Goal: Task Accomplishment & Management: Complete application form

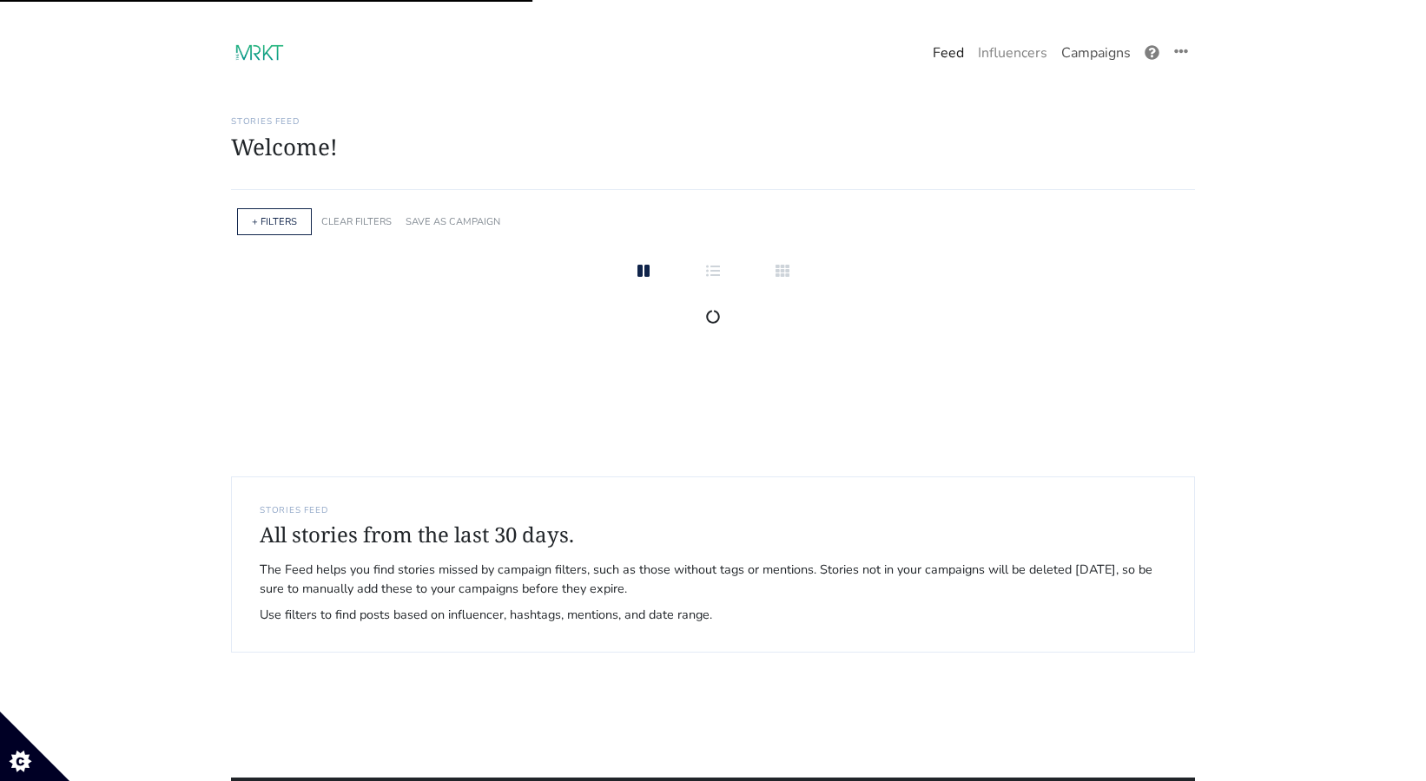
click at [1103, 48] on link "Campaigns" at bounding box center [1095, 53] width 83 height 35
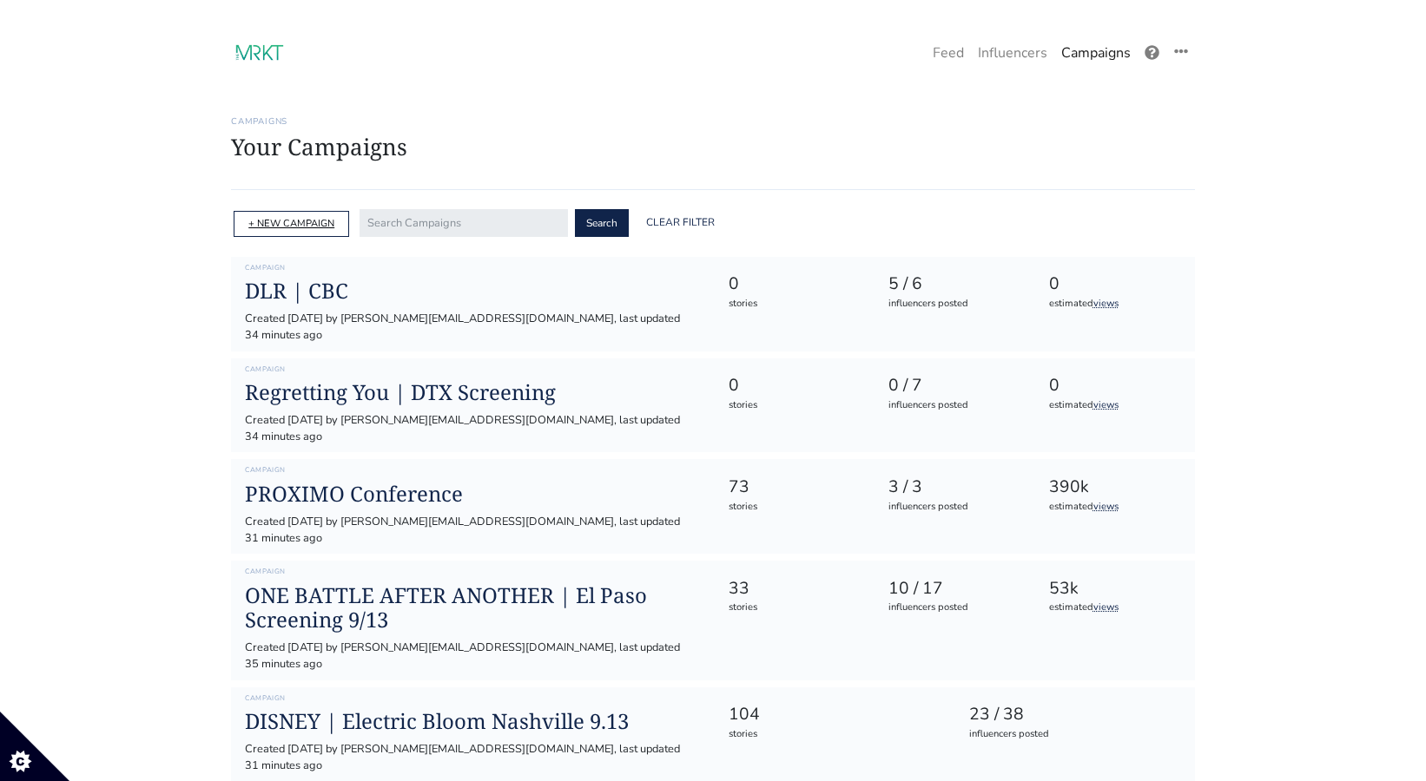
click at [311, 224] on link "+ NEW CAMPAIGN" at bounding box center [291, 223] width 86 height 13
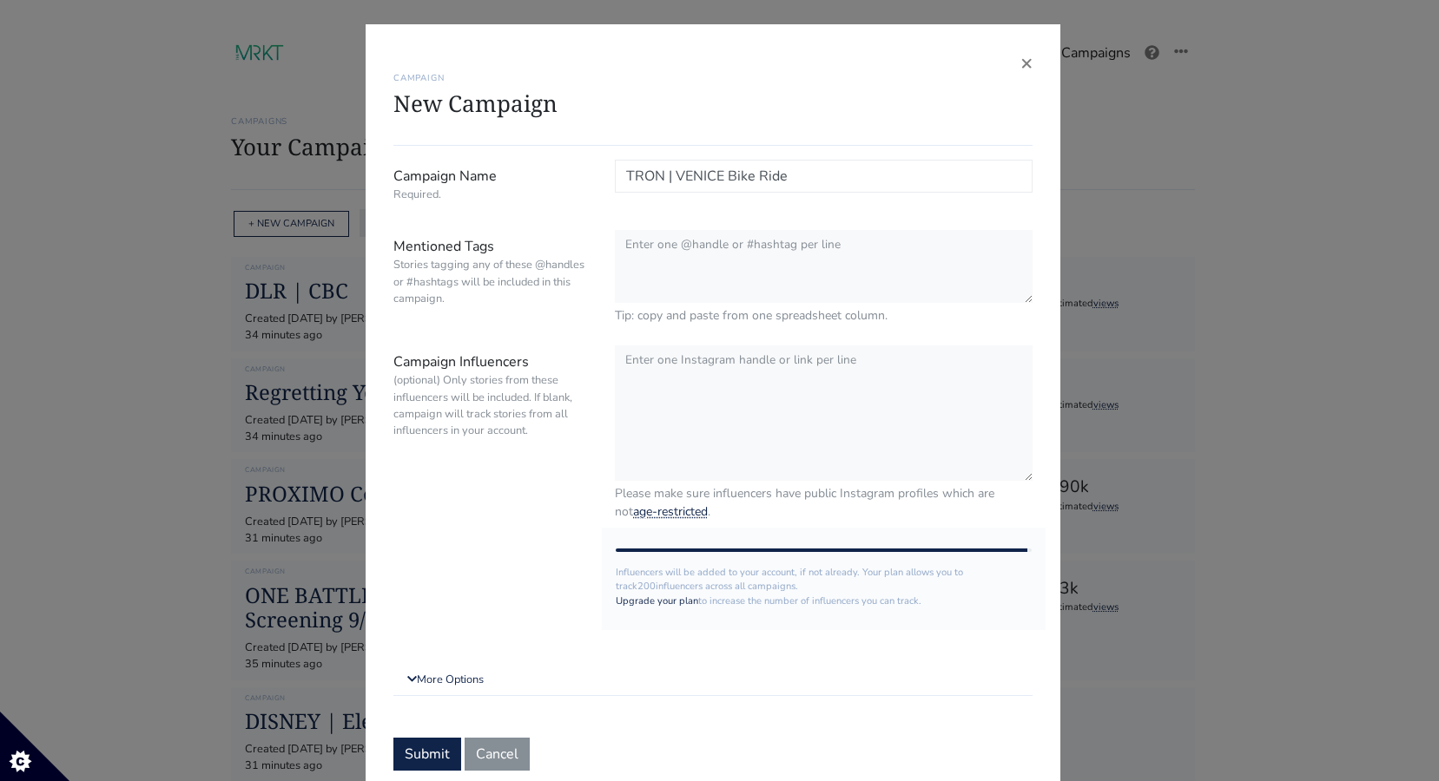
type input "TRON | VENICE Bike Ride"
click at [745, 430] on textarea "Campaign Influencers (optional) Only stories from these influencers will be inc…" at bounding box center [824, 414] width 418 height 137
paste textarea "free_berto"
paste textarea "amberlang"
paste textarea "thekrisexclusive"
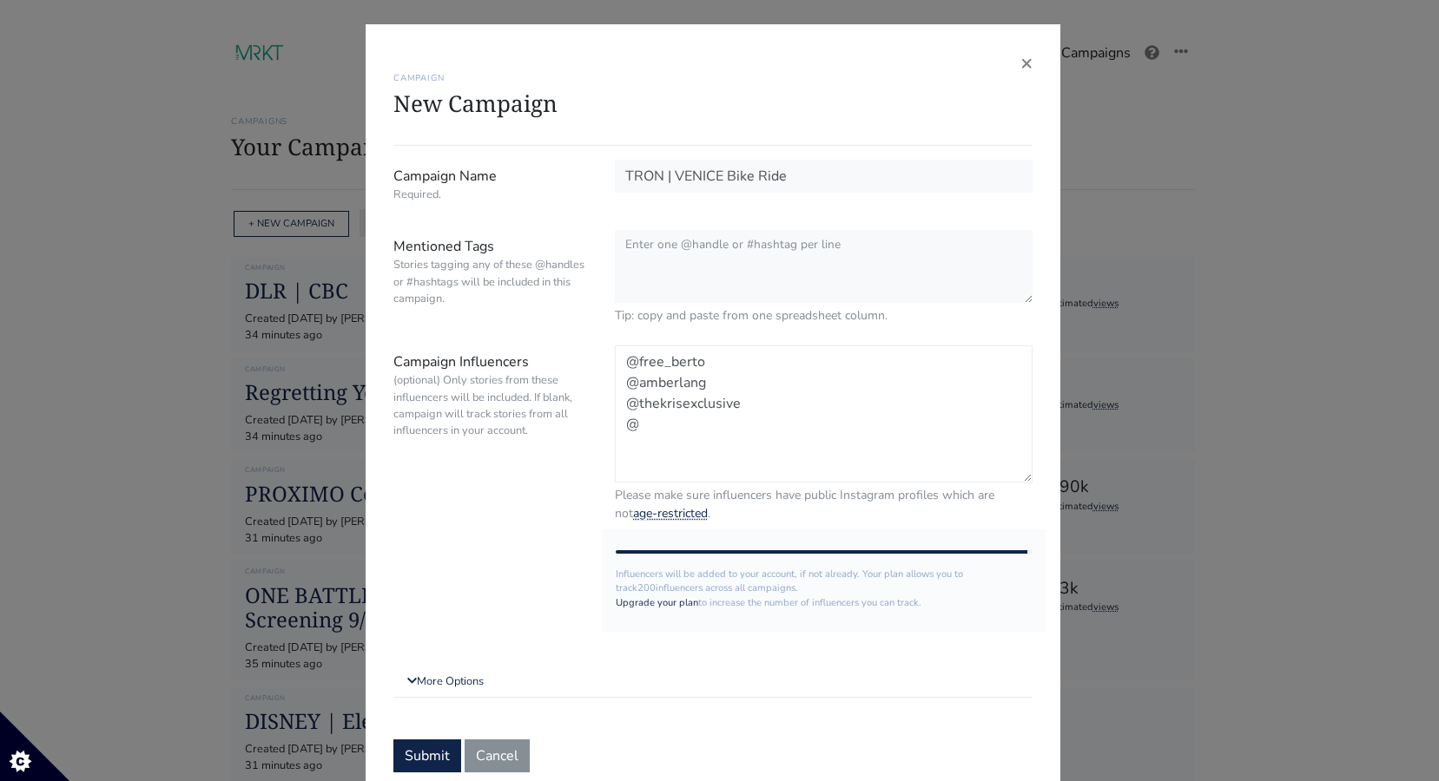
paste textarea "cjameesxo"
paste textarea "_mikemerrill_"
paste textarea "kelz"
paste textarea "mrcalliet"
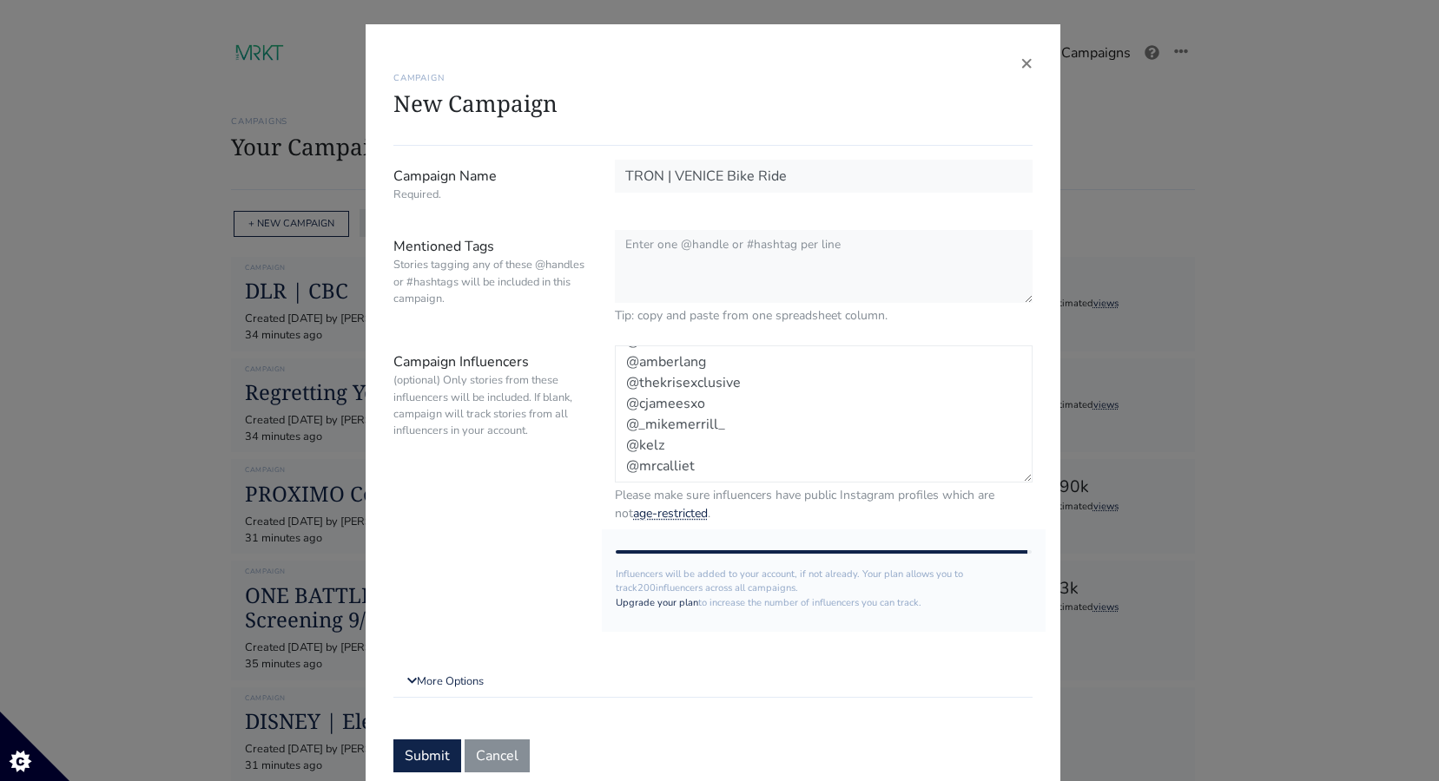
scroll to position [35, 0]
paste textarea "roxxyhaze"
type textarea "@free_berto @amberlang @thekrisexclusive @cjameesxo @_mikemerrill_ @kelz @mrcal…"
click at [434, 695] on link "More Options" at bounding box center [712, 680] width 639 height 31
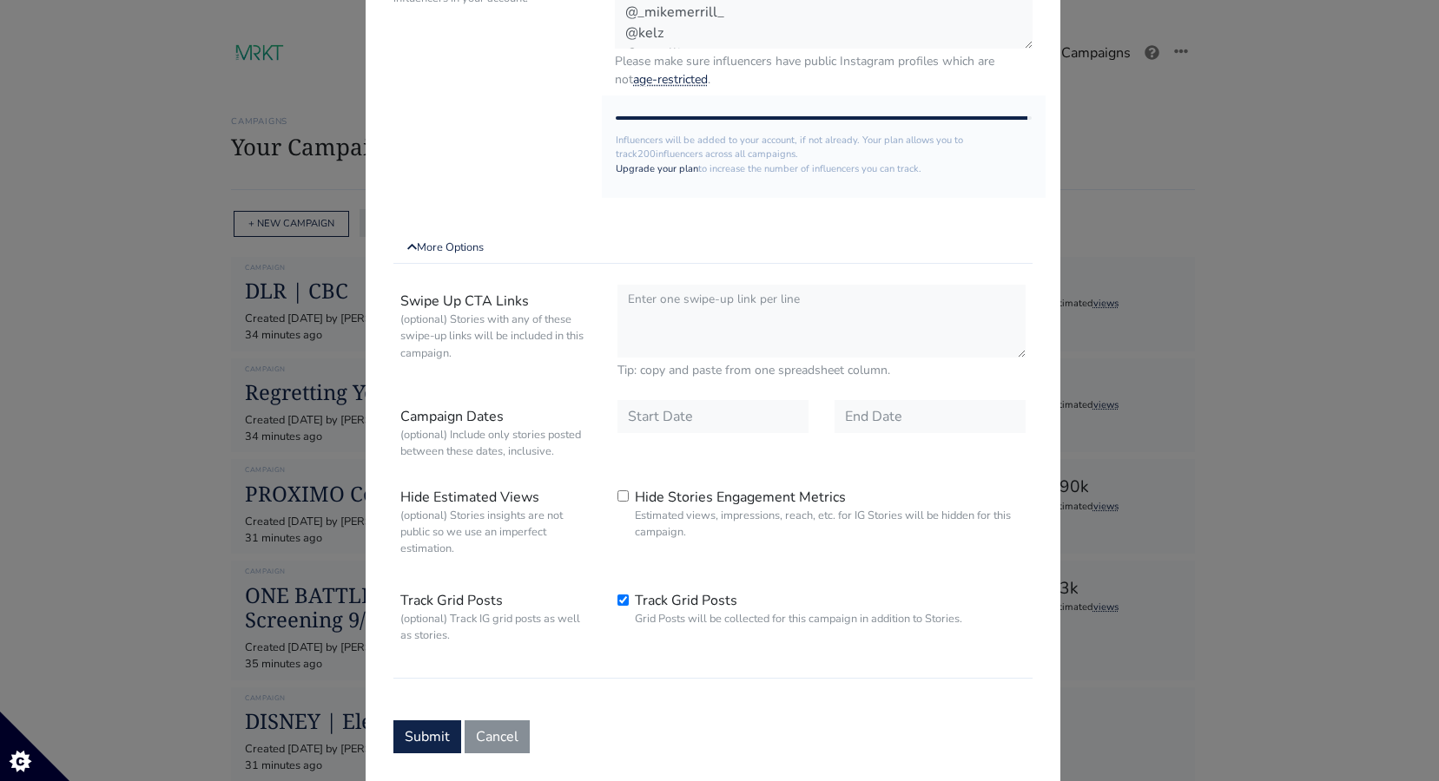
scroll to position [445, 0]
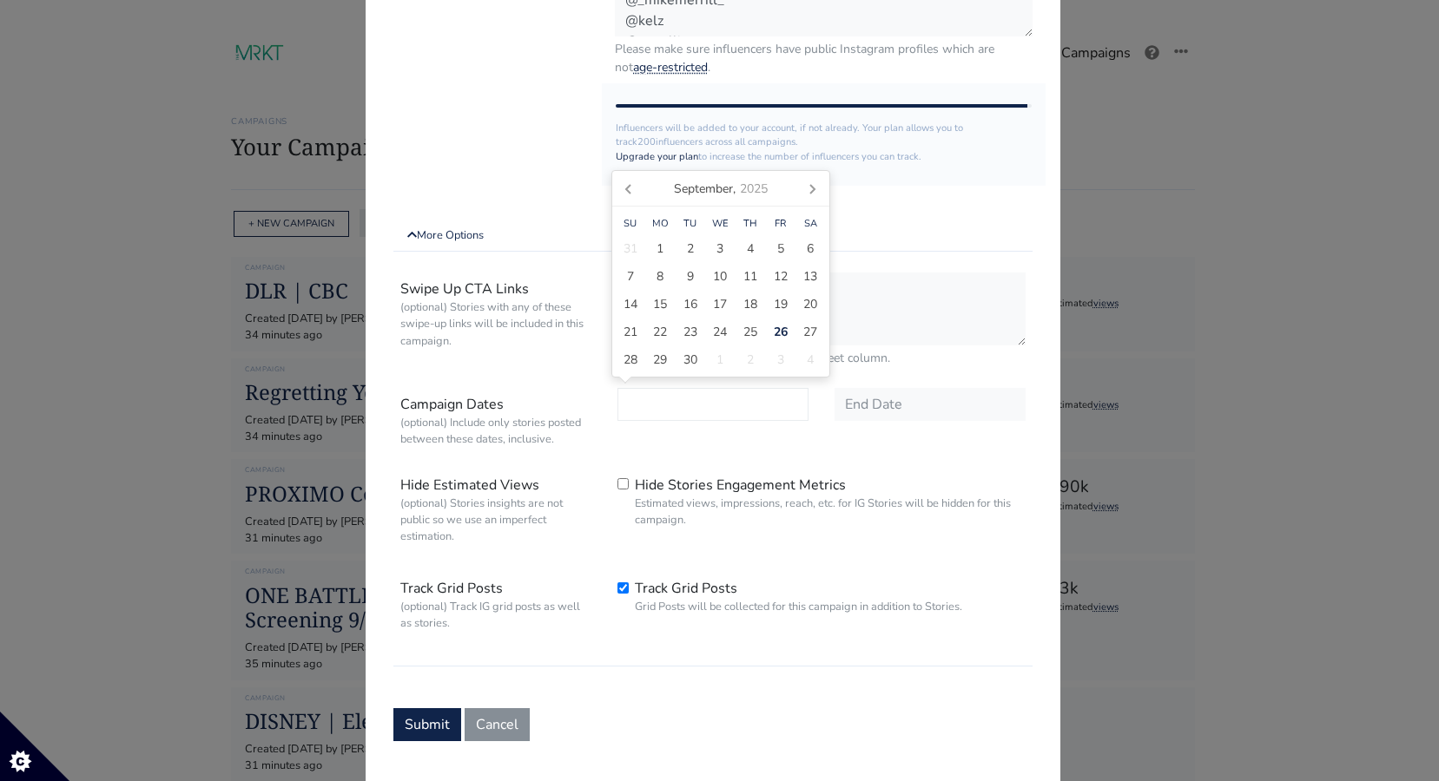
click at [688, 398] on input "text" at bounding box center [712, 404] width 191 height 33
click at [807, 332] on span "27" at bounding box center [810, 332] width 14 height 18
type input "2025-09-27"
click at [880, 390] on input "text" at bounding box center [929, 404] width 191 height 33
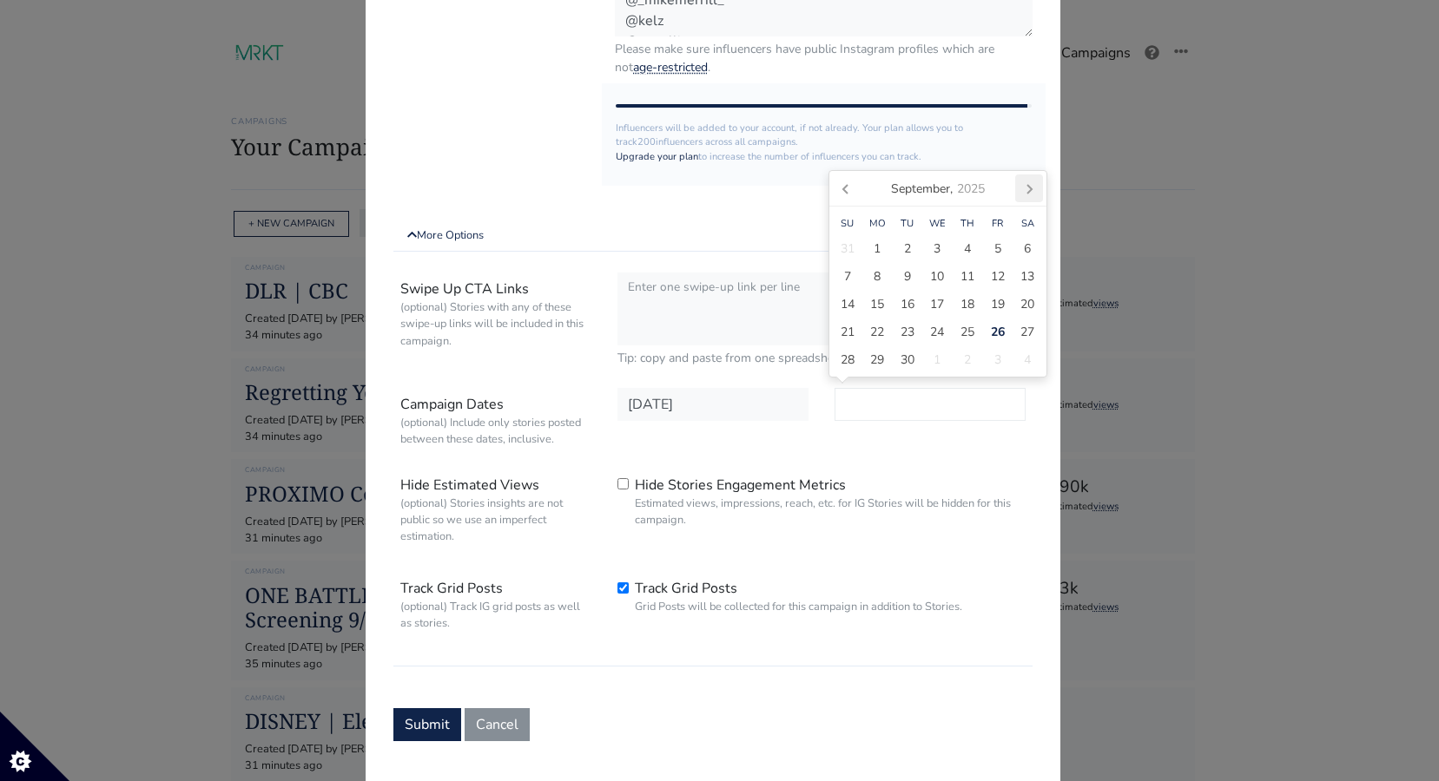
click at [1030, 194] on icon at bounding box center [1029, 189] width 28 height 28
click at [870, 251] on span "29" at bounding box center [877, 249] width 14 height 18
type input "2025-09-29"
click at [911, 473] on div "Hide Stories Engagement Metrics Estimated views, impressions, reach, etc. for I…" at bounding box center [821, 503] width 434 height 69
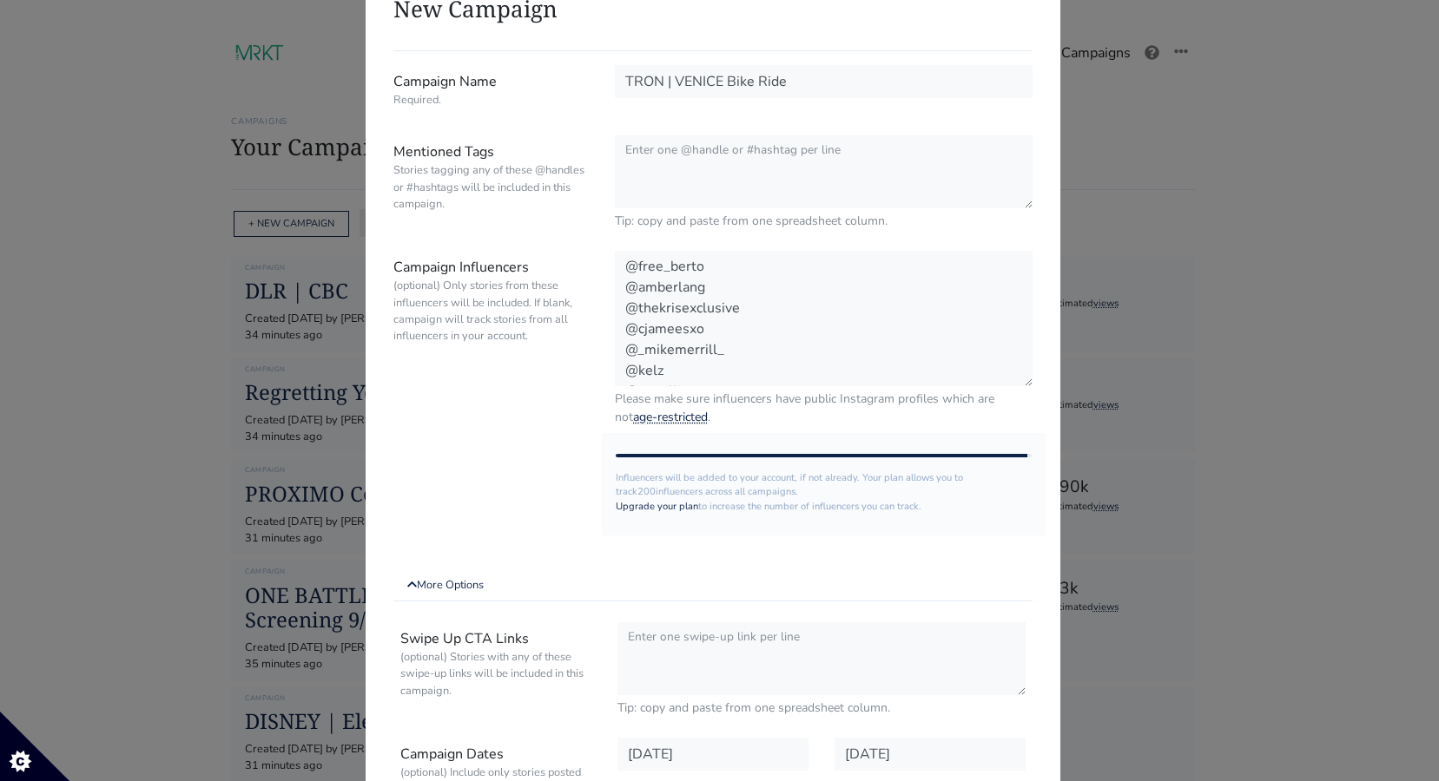
scroll to position [0, 0]
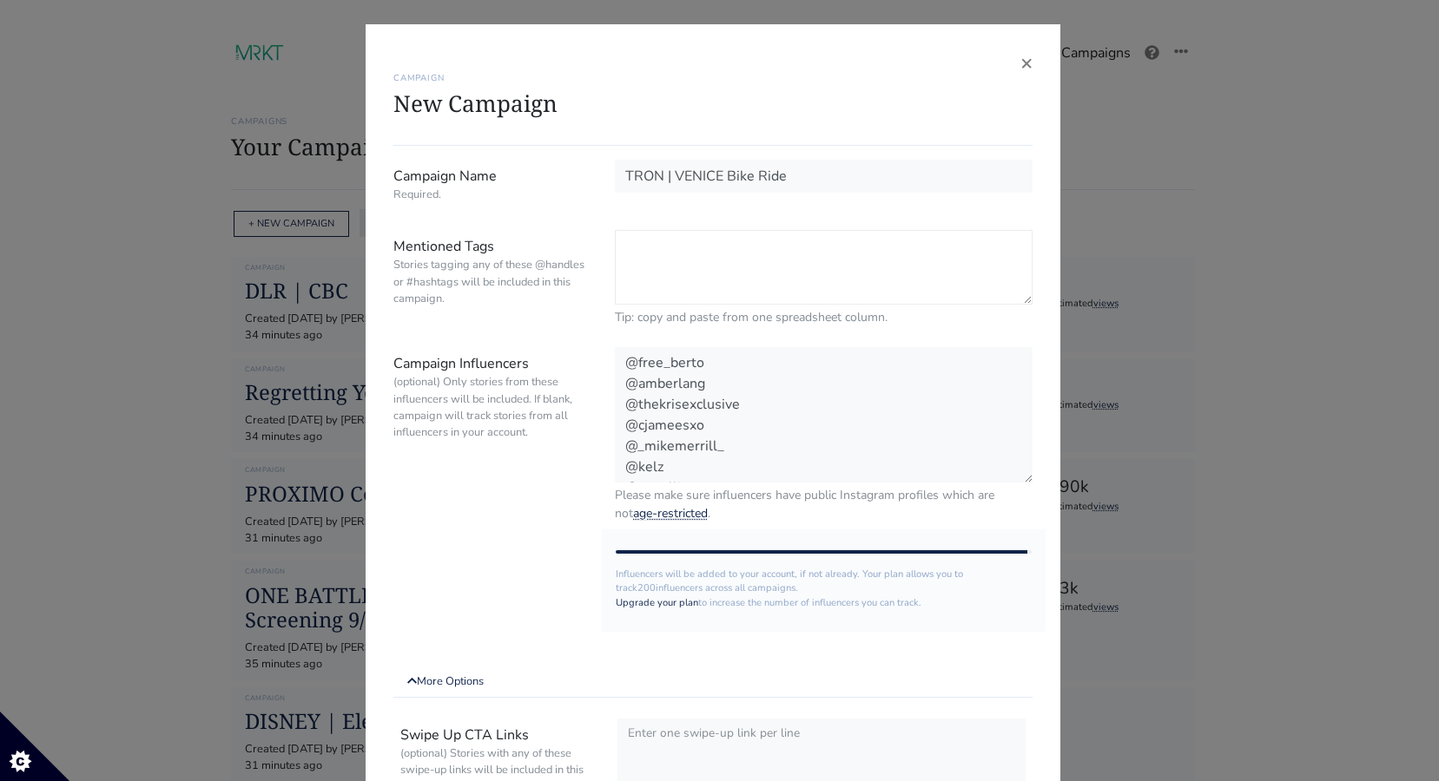
click at [780, 266] on textarea "Mentioned Tags Stories tagging any of these @handles or #hashtags will be inclu…" at bounding box center [824, 267] width 418 height 75
paste textarea "Tron: Ares"
click at [662, 271] on textarea "#tron #Tron: Ares" at bounding box center [824, 267] width 418 height 75
click at [730, 286] on textarea "#tron #TronAres" at bounding box center [824, 267] width 418 height 75
paste textarea "#Disney"
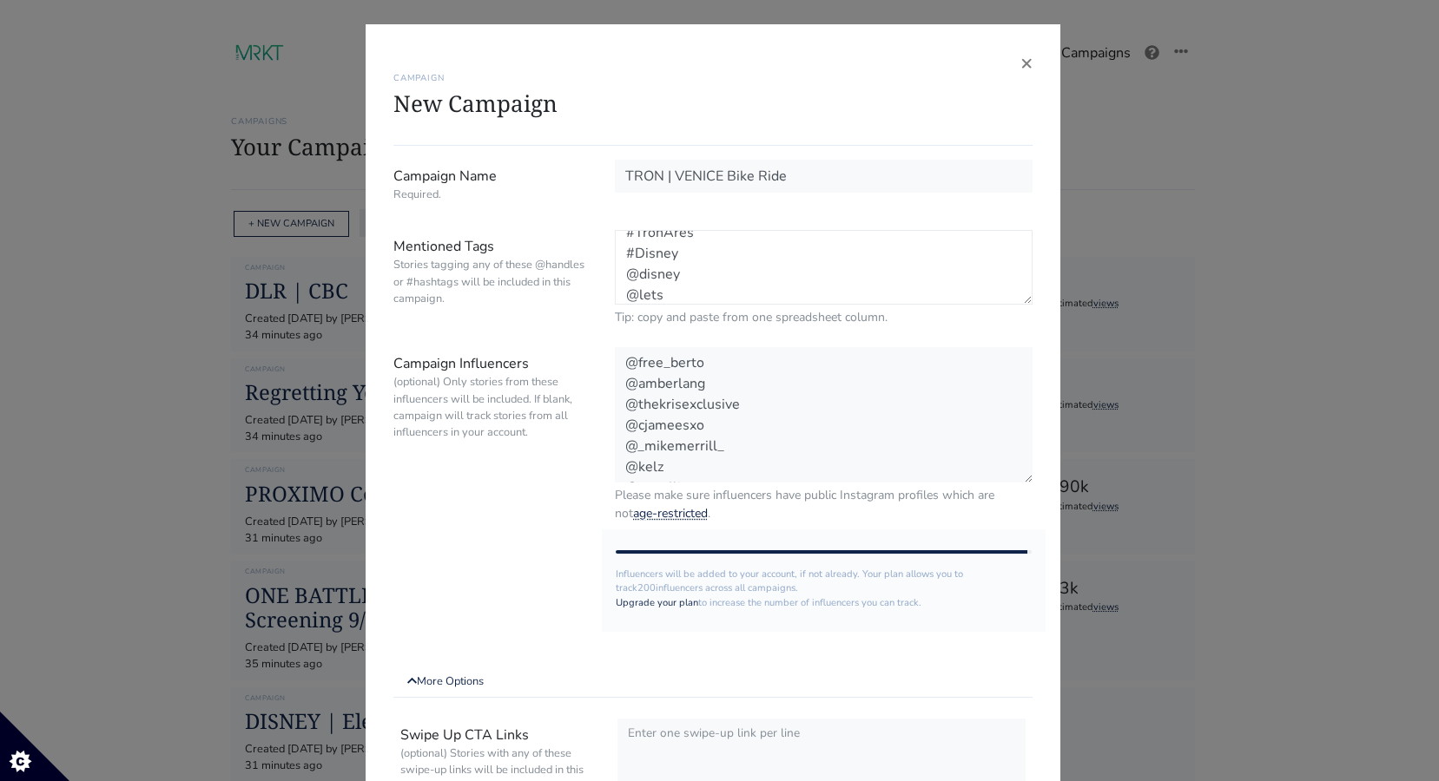
scroll to position [42, 0]
drag, startPoint x: 658, startPoint y: 300, endPoint x: 614, endPoint y: 300, distance: 44.3
click at [615, 300] on textarea "#tron #TronAres #Disney @disney @lets" at bounding box center [824, 267] width 418 height 75
drag, startPoint x: 667, startPoint y: 292, endPoint x: 606, endPoint y: 292, distance: 60.8
click at [606, 292] on div "#tron #TronAres #Disney @disney @lets Tip: copy and paste from one spreadsheet …" at bounding box center [824, 278] width 444 height 96
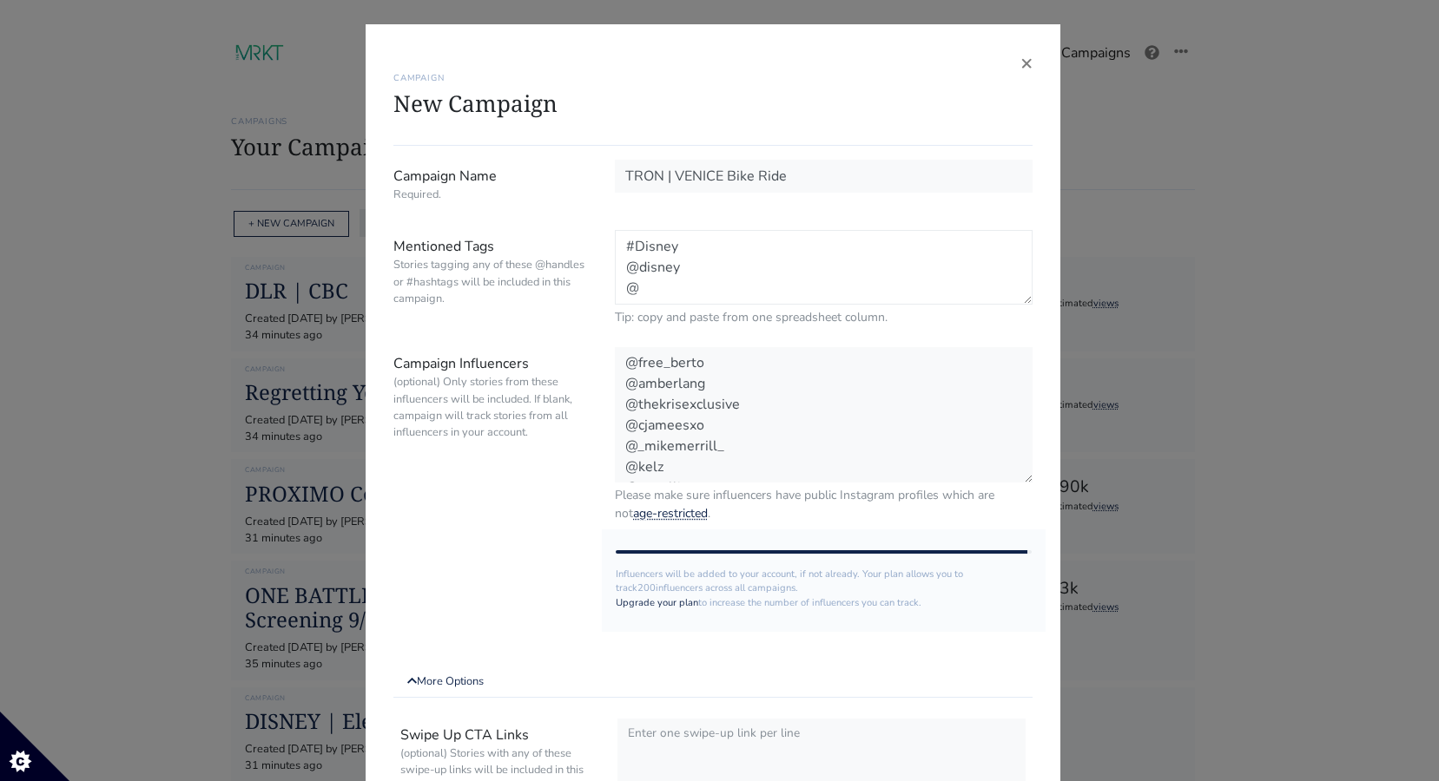
paste textarea "veniceelectriclightparade"
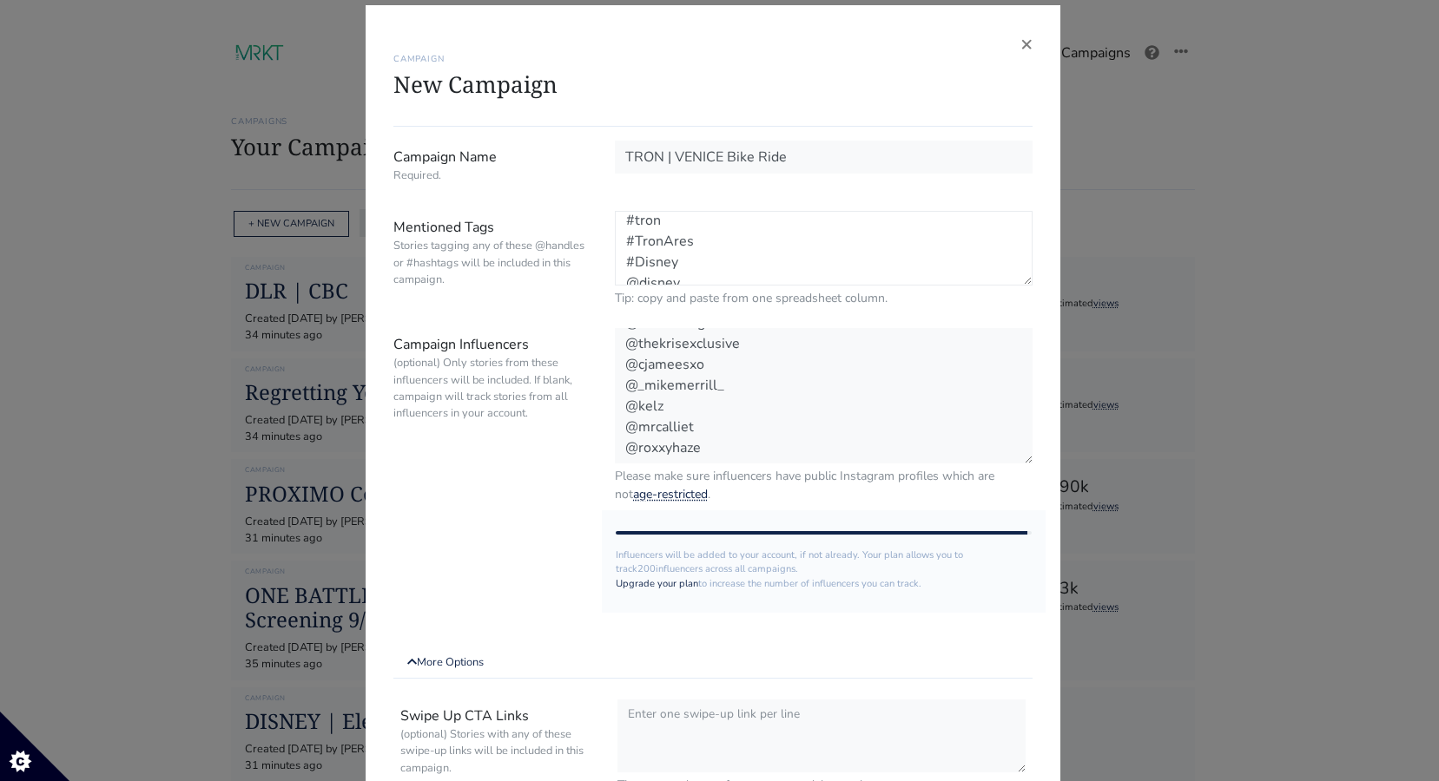
scroll to position [0, 0]
click at [658, 227] on textarea "#tron #TronAres #Disney @disney @veniceelectriclightparade" at bounding box center [824, 248] width 418 height 75
paste textarea "#VeniceElectricLightParade"
type textarea "#tron #VeniceElectricLightParade #TronAres #Disney @disney @veniceelectriclight…"
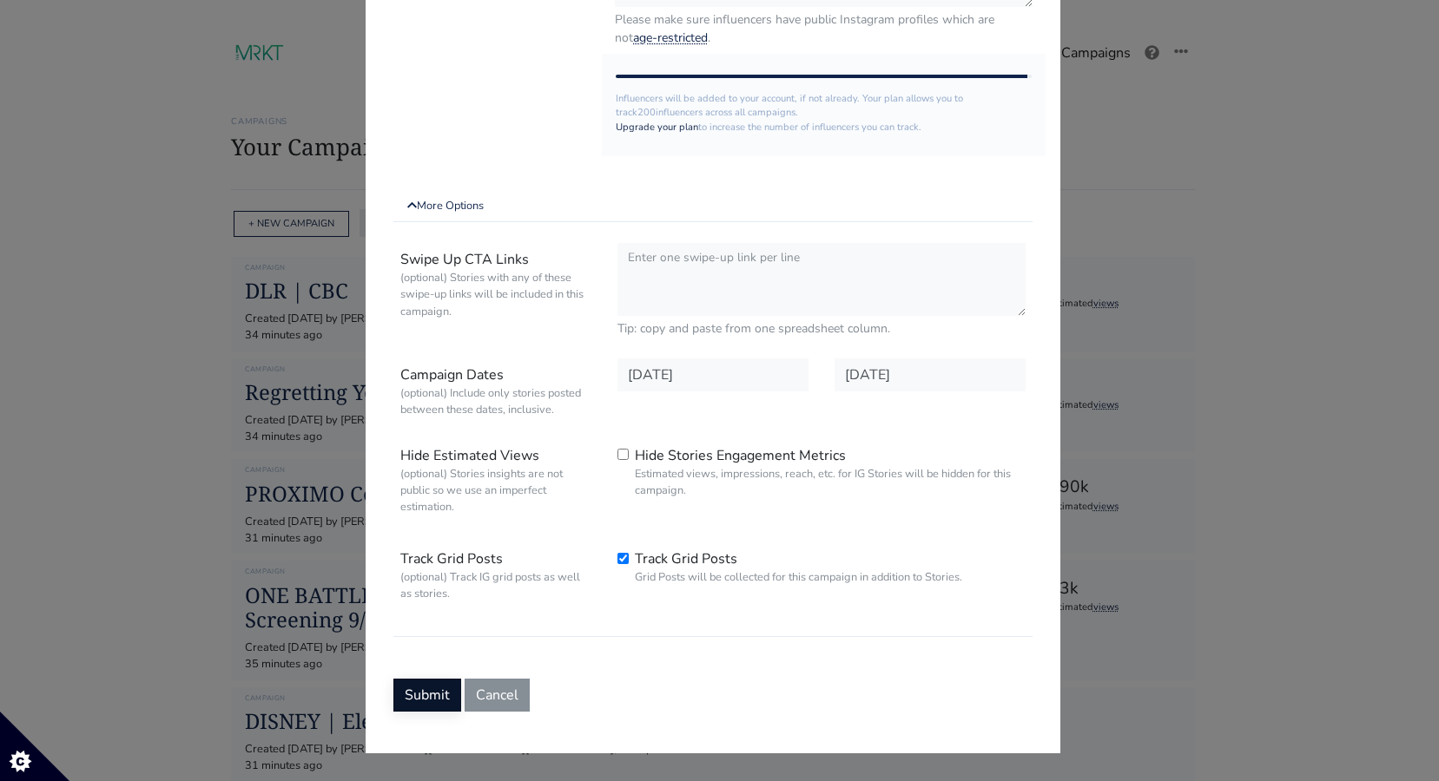
click at [436, 696] on button "Submit" at bounding box center [427, 695] width 68 height 33
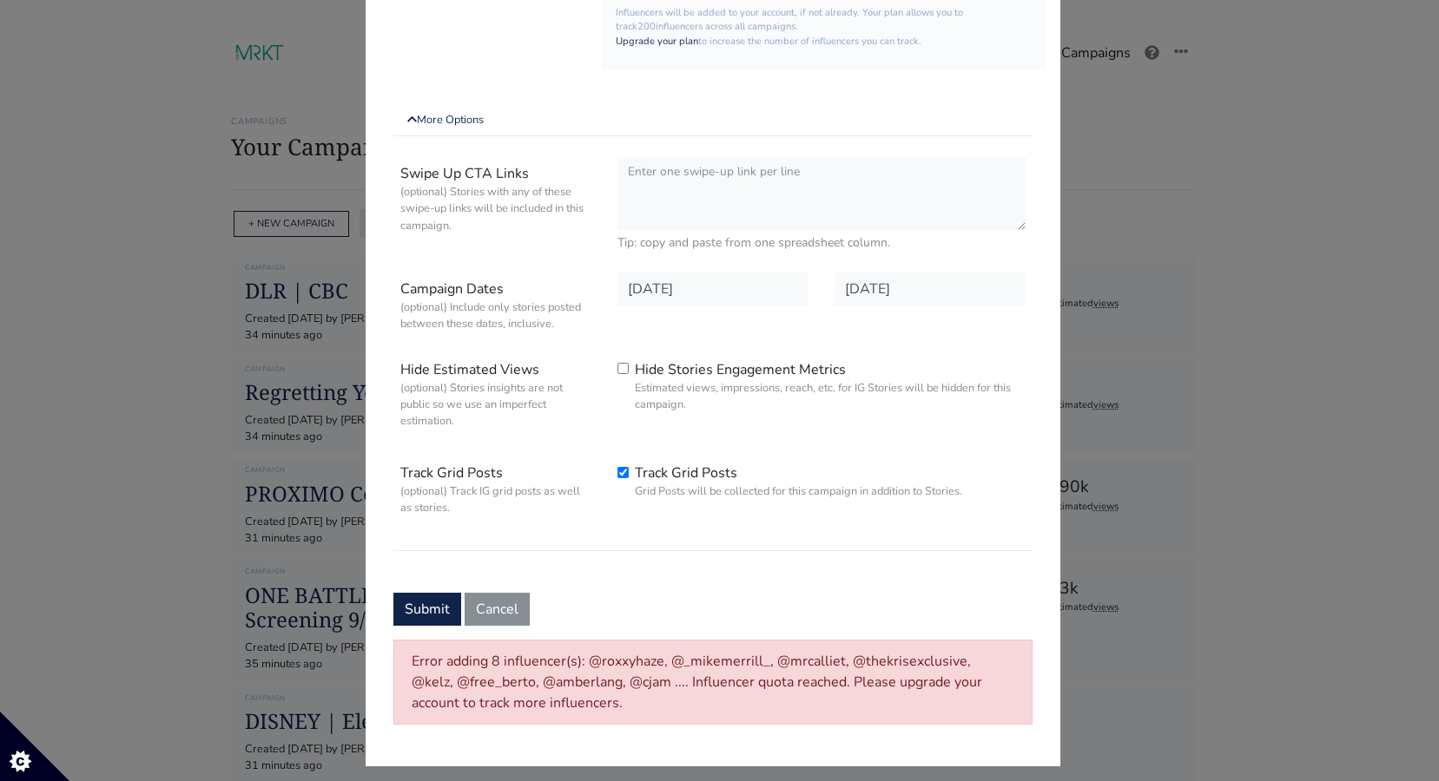
scroll to position [573, 0]
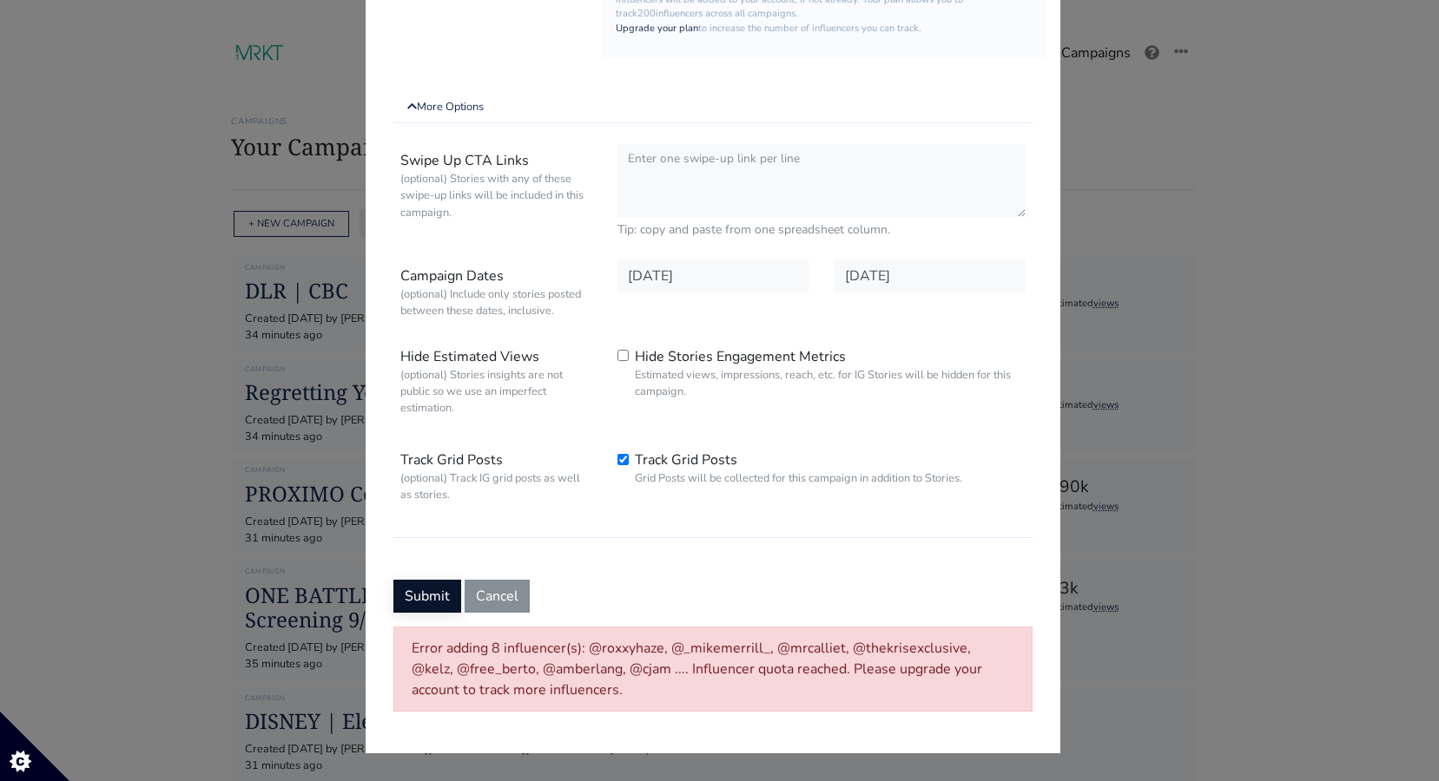
click at [420, 600] on button "Submit" at bounding box center [427, 596] width 68 height 33
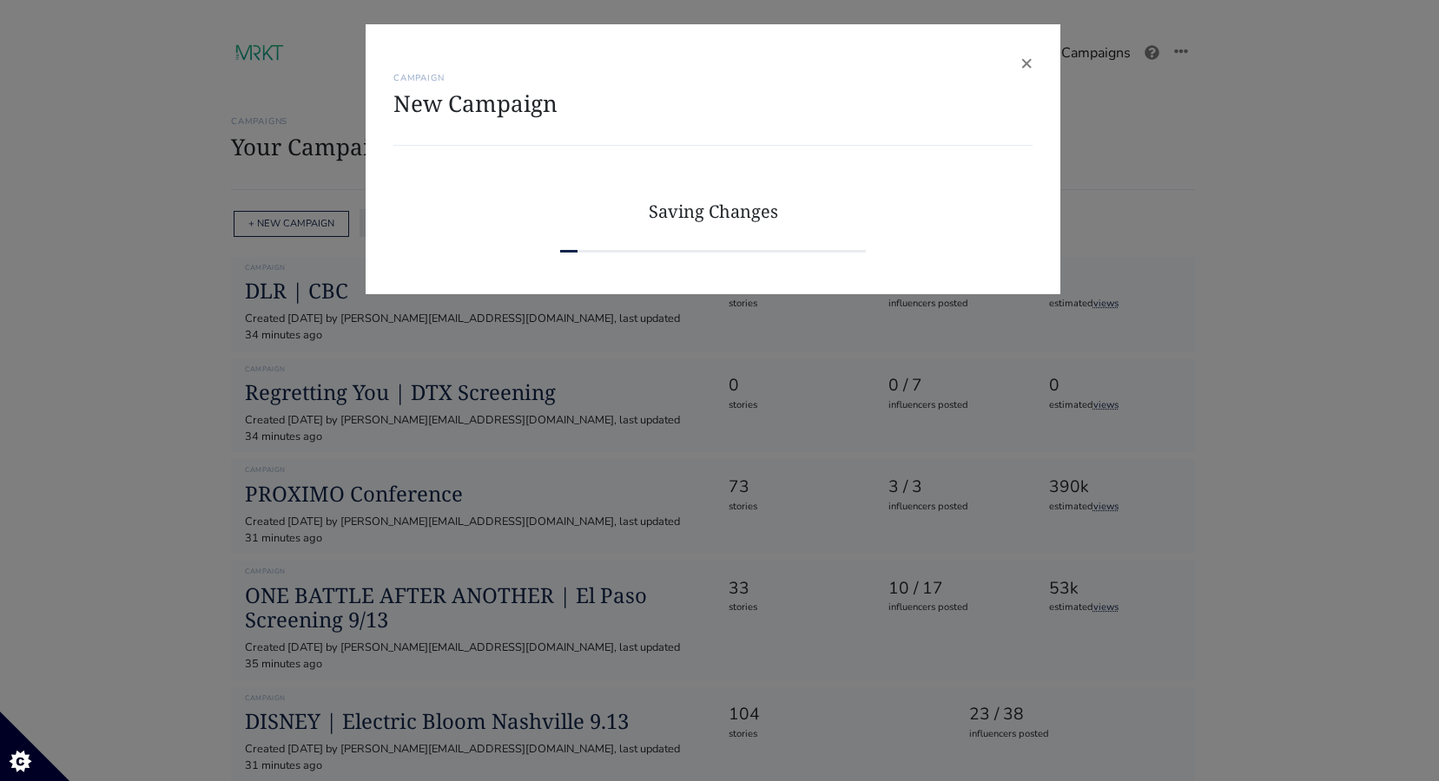
scroll to position [0, 0]
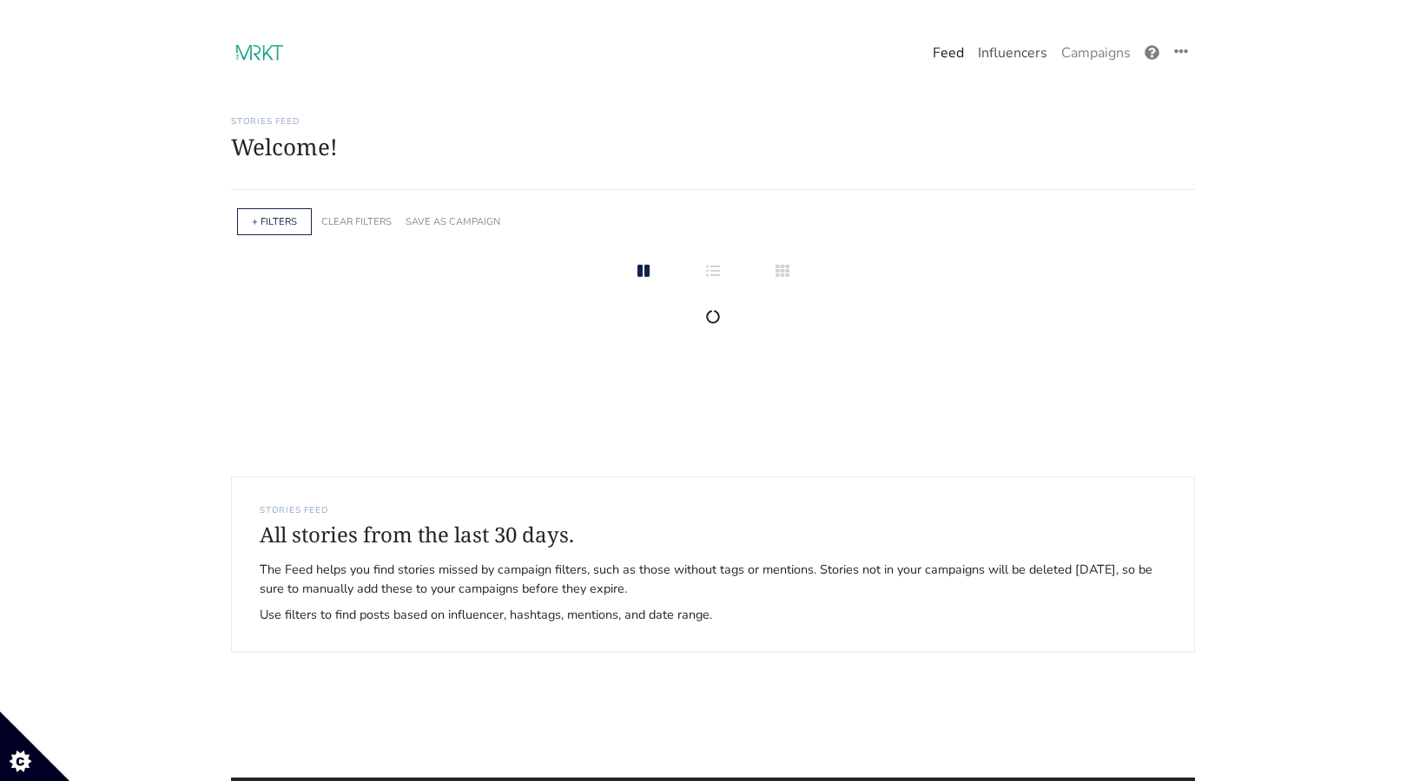
click at [1012, 56] on link "Influencers" at bounding box center [1012, 53] width 83 height 35
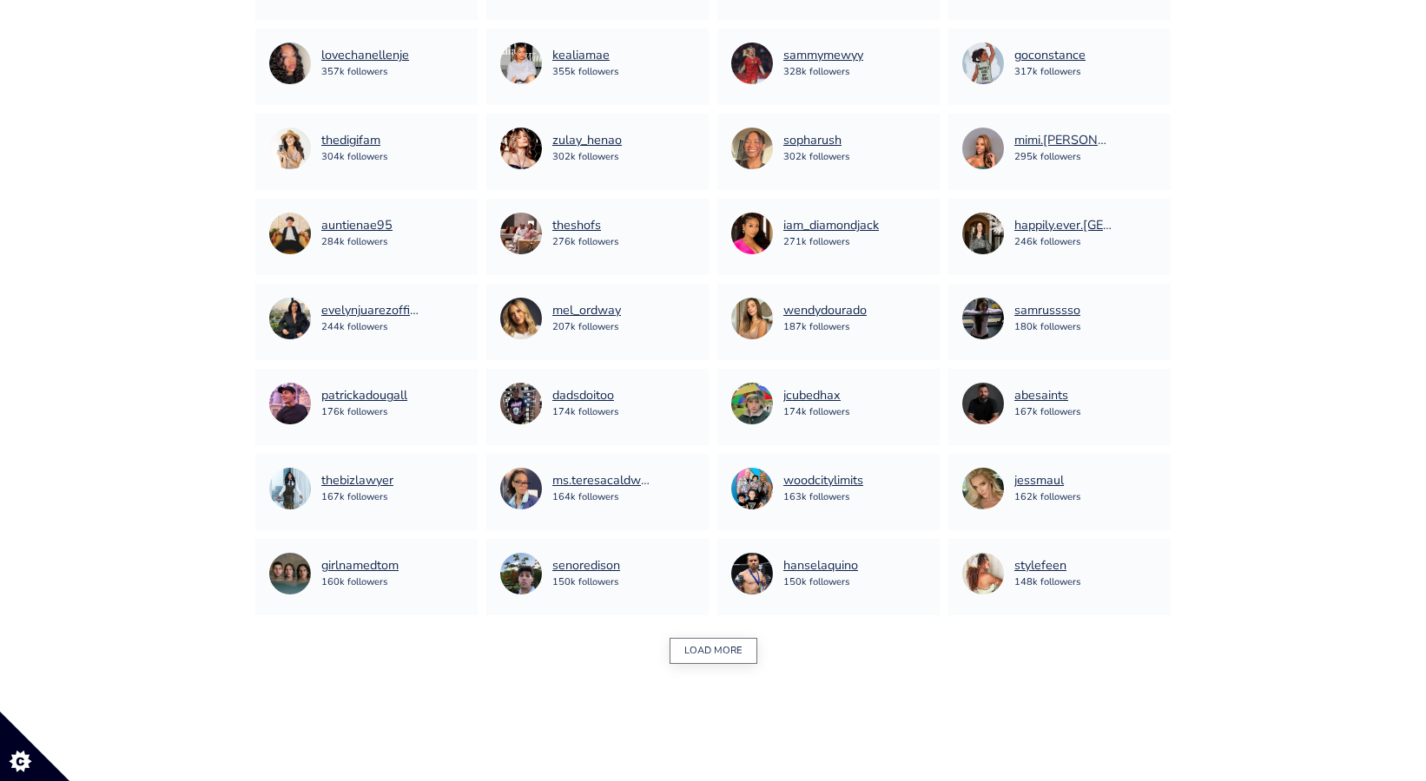
scroll to position [926, 0]
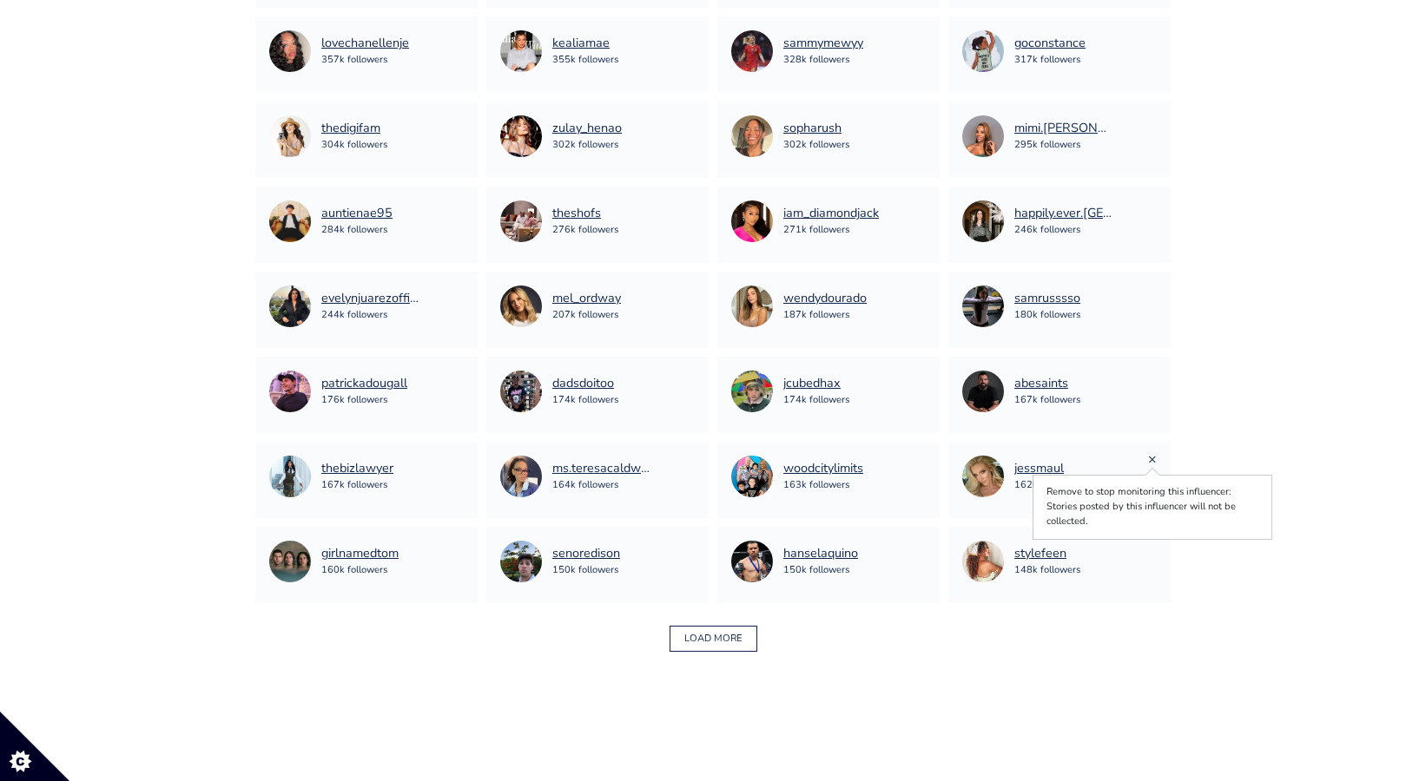
click at [1148, 462] on link "×" at bounding box center [1152, 459] width 9 height 19
click at [921, 458] on link "×" at bounding box center [921, 459] width 9 height 19
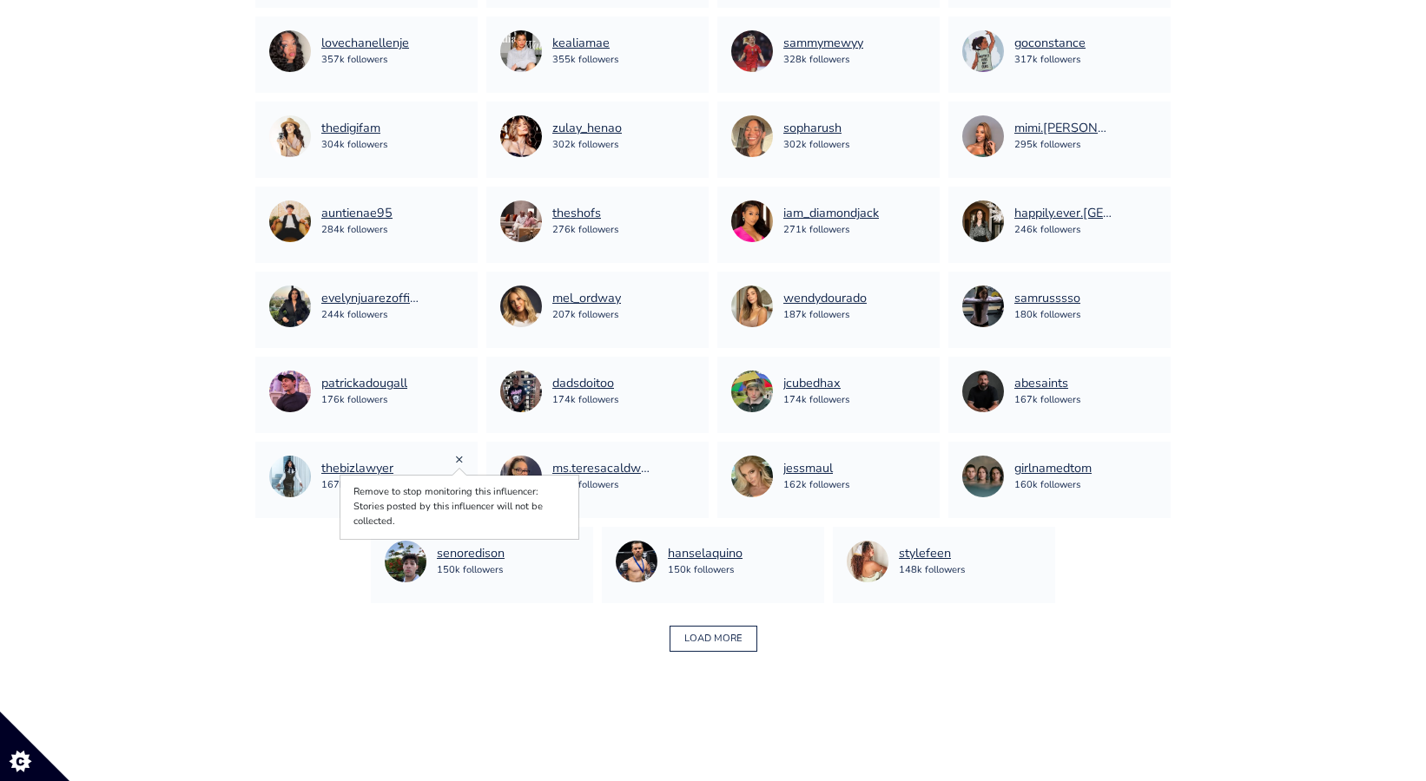
click at [459, 458] on link "×" at bounding box center [459, 459] width 9 height 19
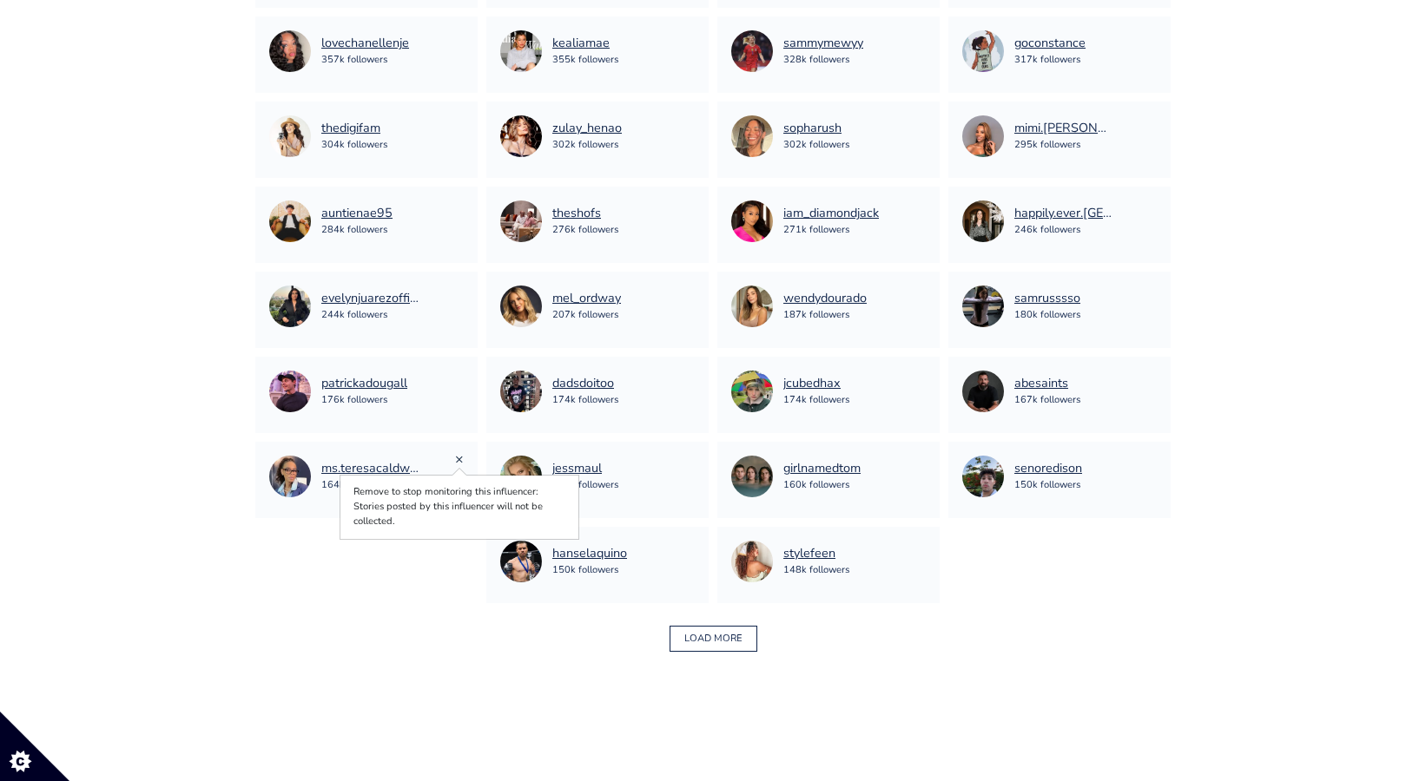
click at [463, 458] on link "×" at bounding box center [459, 459] width 9 height 19
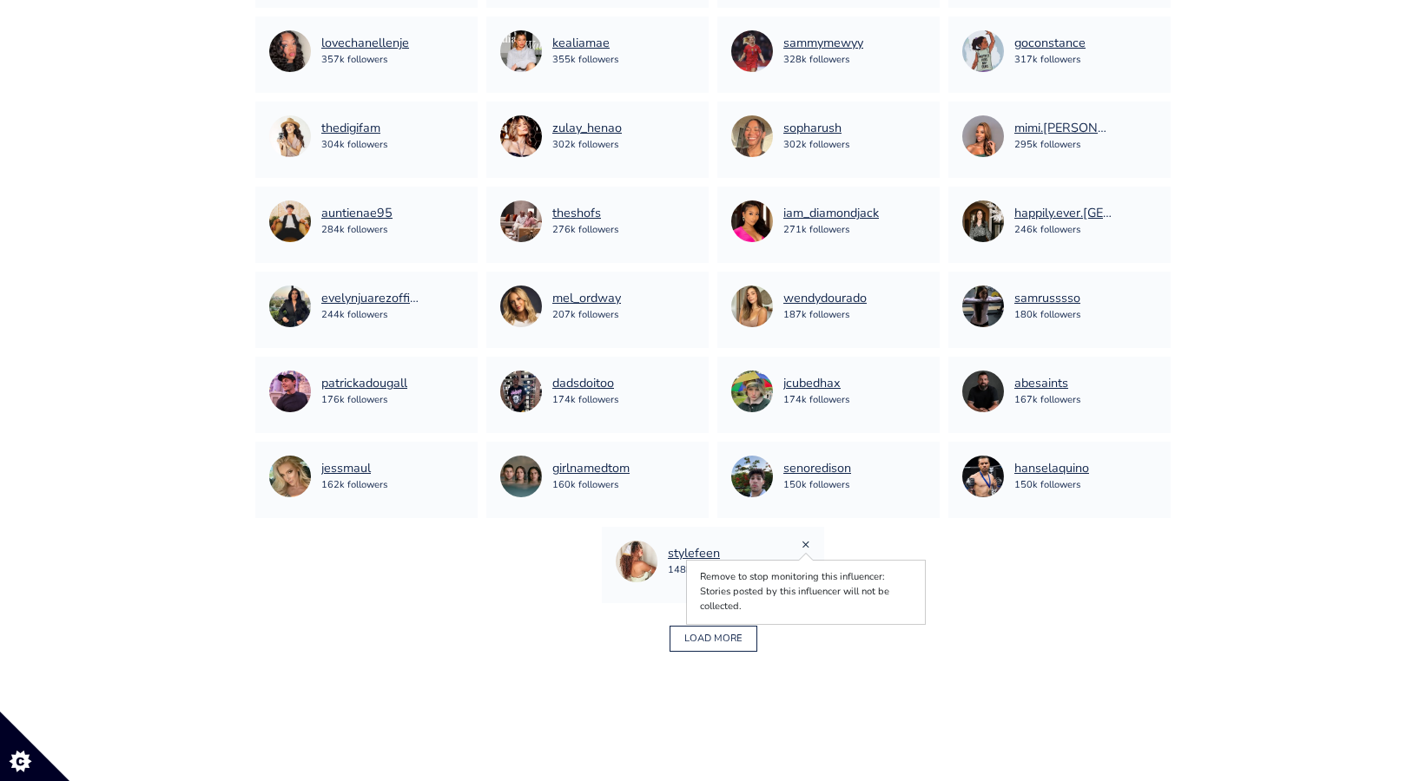
click at [805, 544] on link "×" at bounding box center [805, 544] width 9 height 19
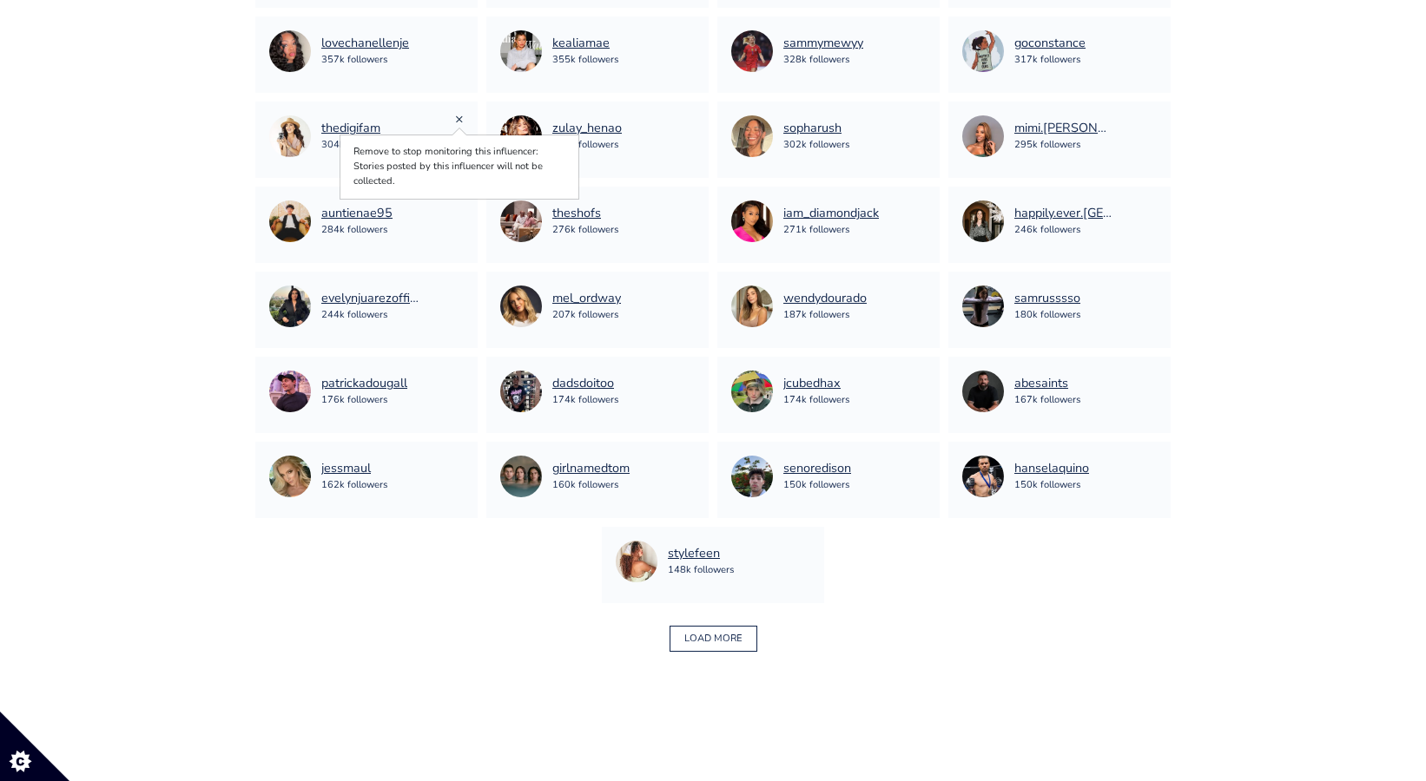
click at [462, 122] on link "×" at bounding box center [459, 118] width 9 height 19
click at [461, 32] on link "×" at bounding box center [459, 33] width 9 height 19
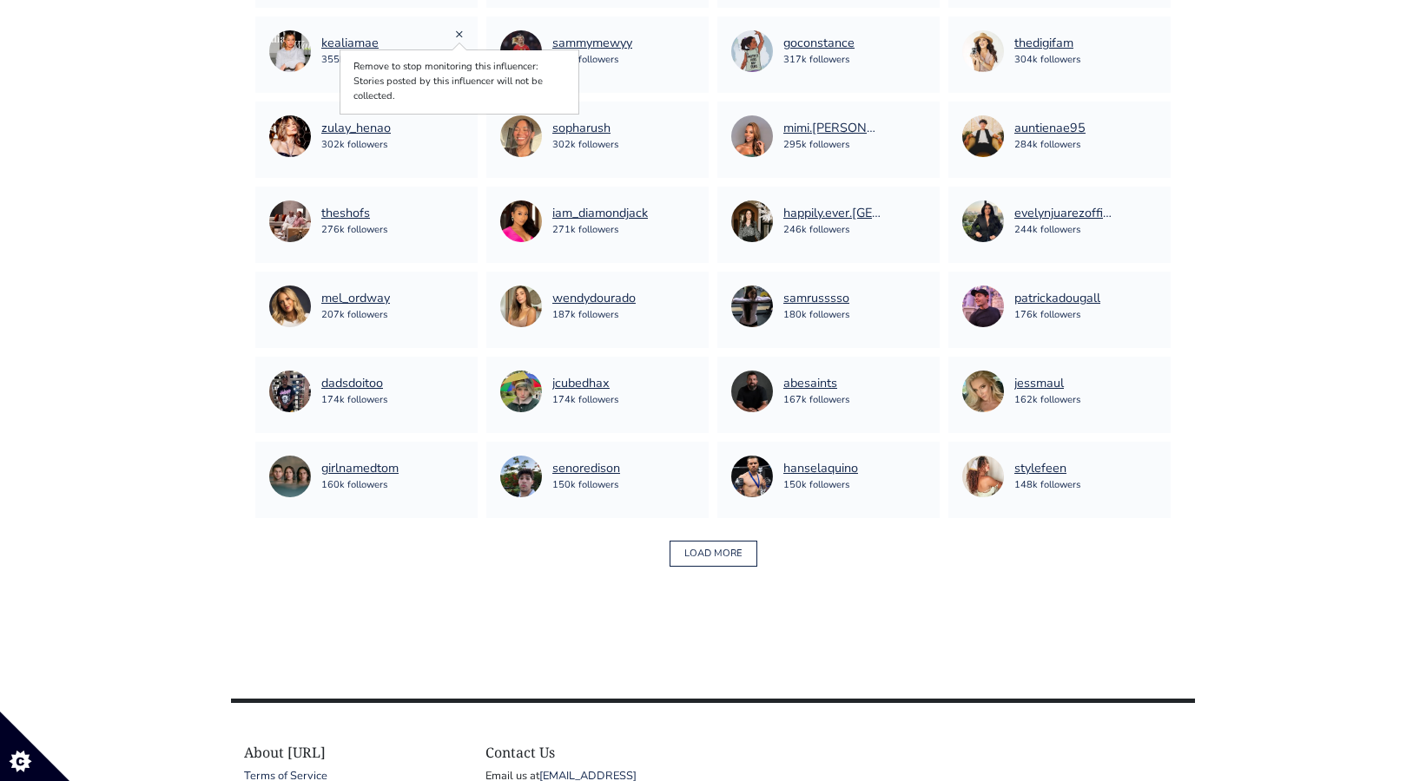
click at [458, 32] on link "×" at bounding box center [459, 33] width 9 height 19
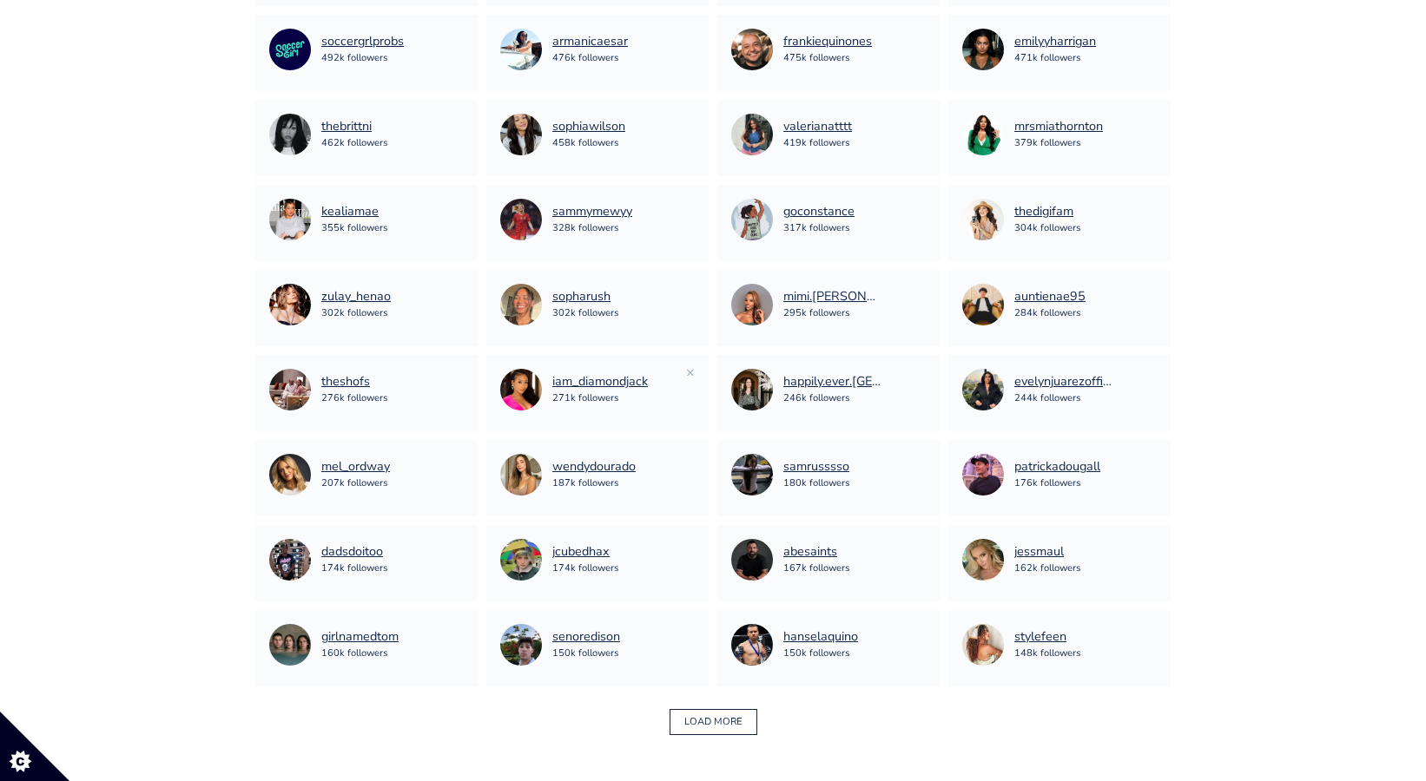
scroll to position [747, 0]
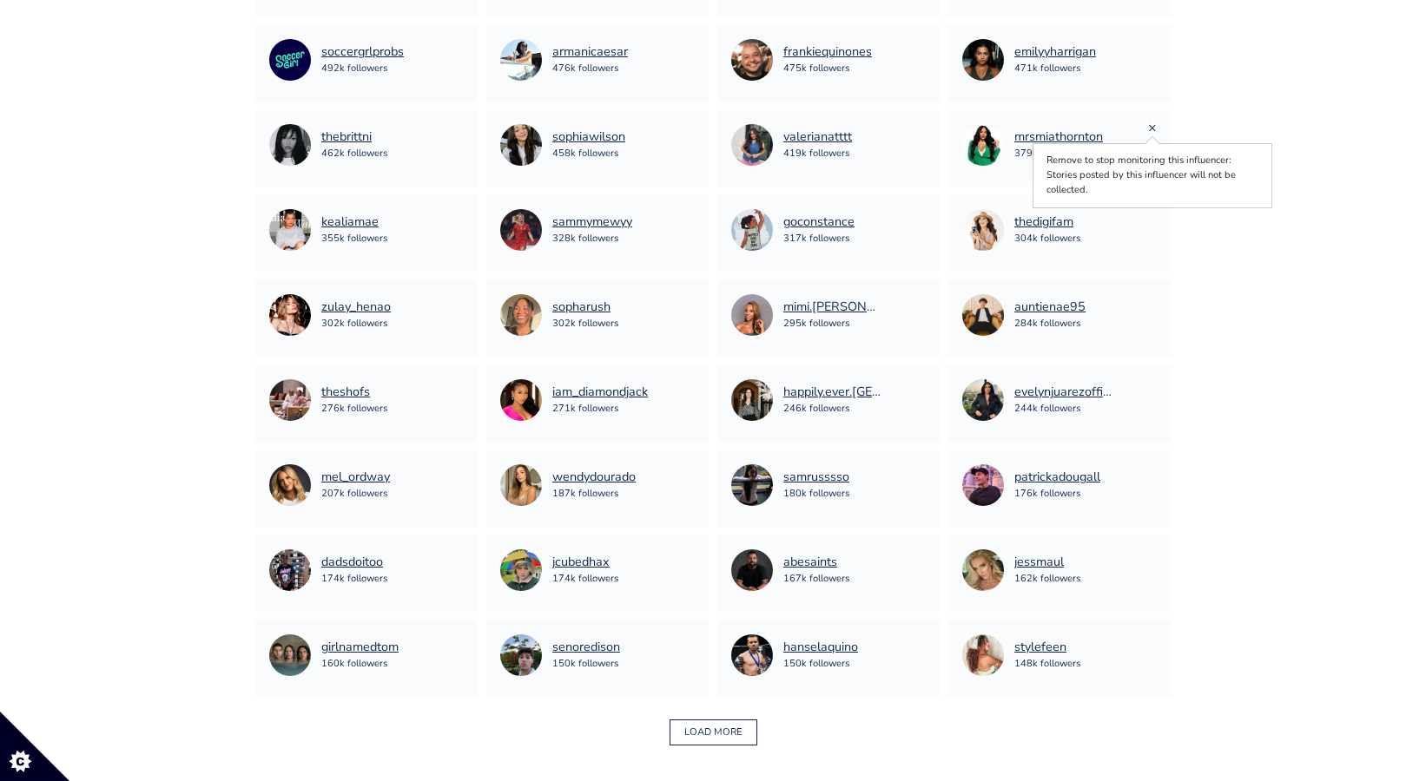
click at [1148, 129] on link "×" at bounding box center [1152, 127] width 9 height 19
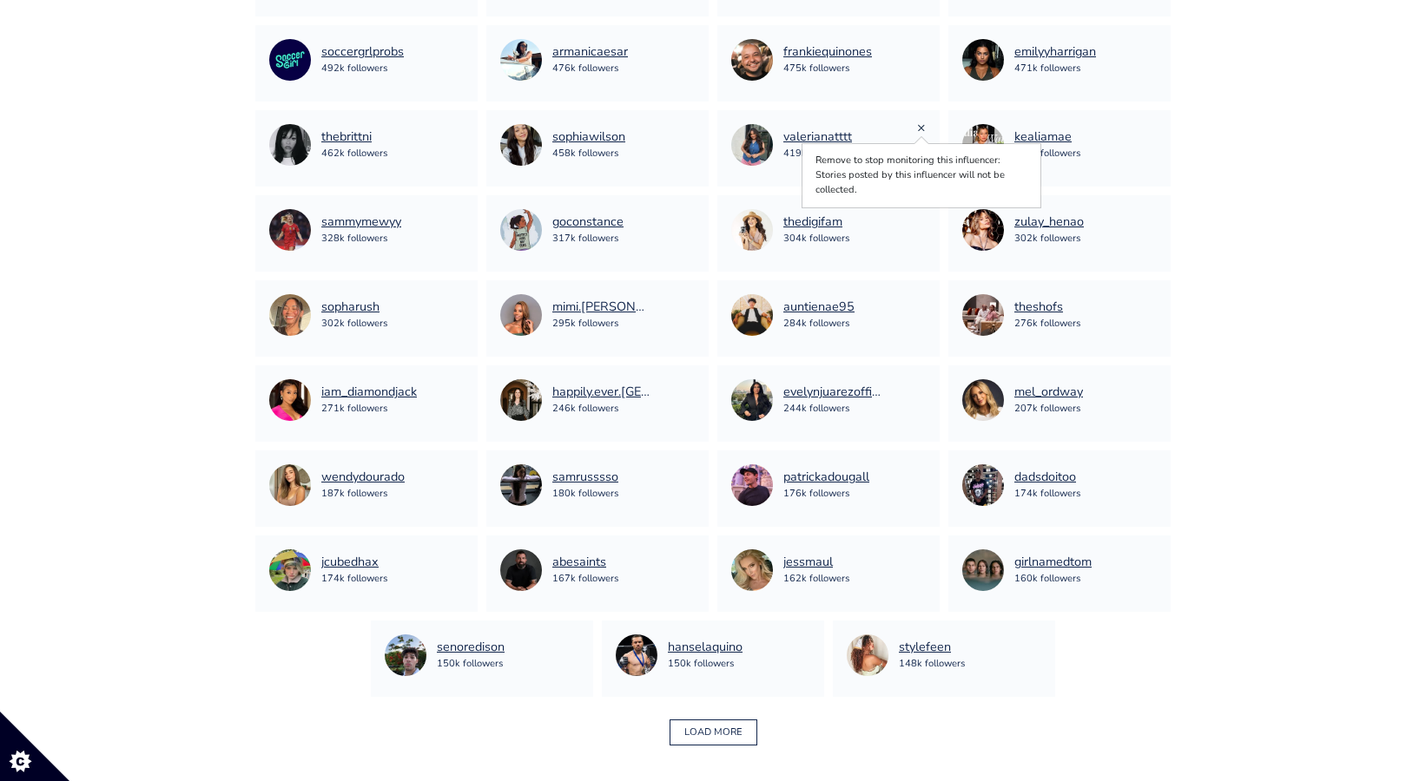
click at [925, 128] on link "×" at bounding box center [921, 127] width 9 height 19
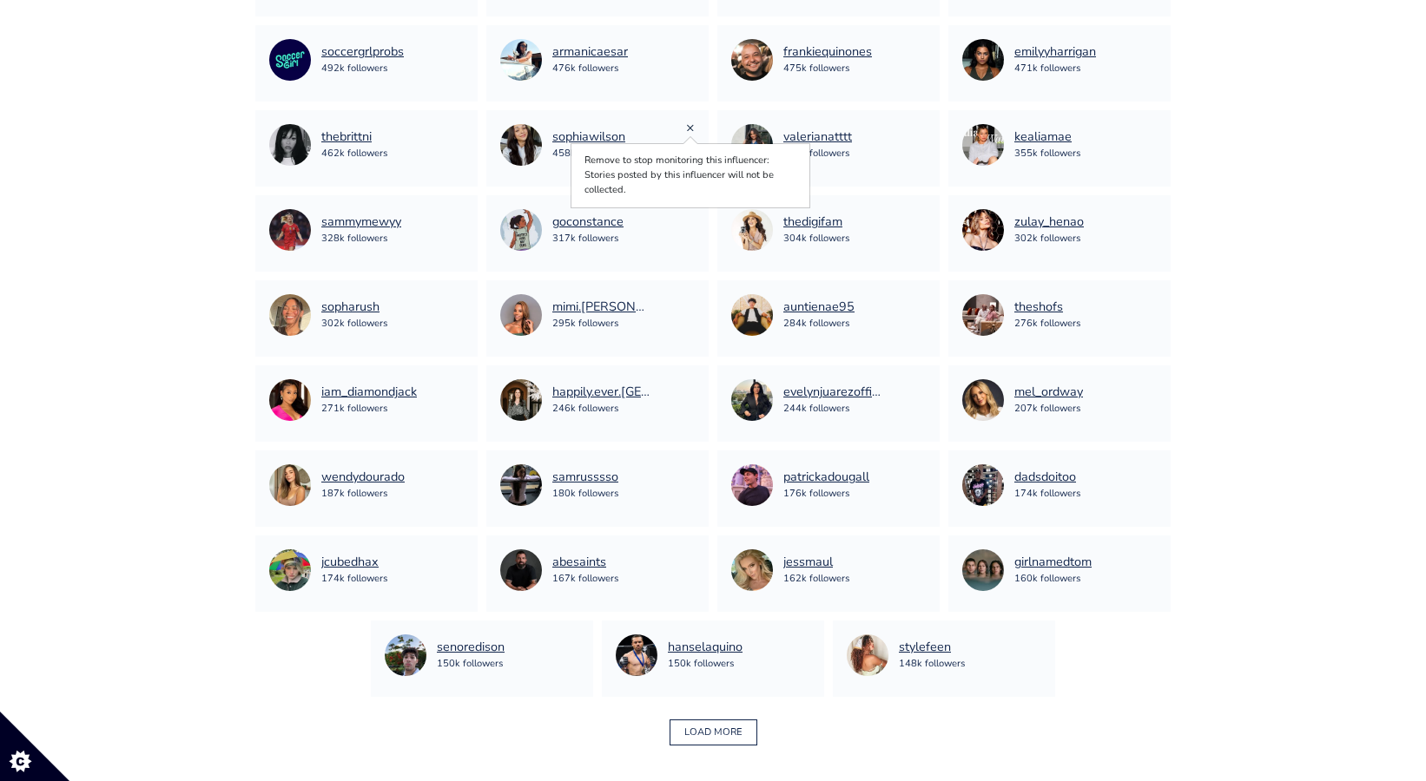
click at [689, 128] on link "×" at bounding box center [690, 127] width 9 height 19
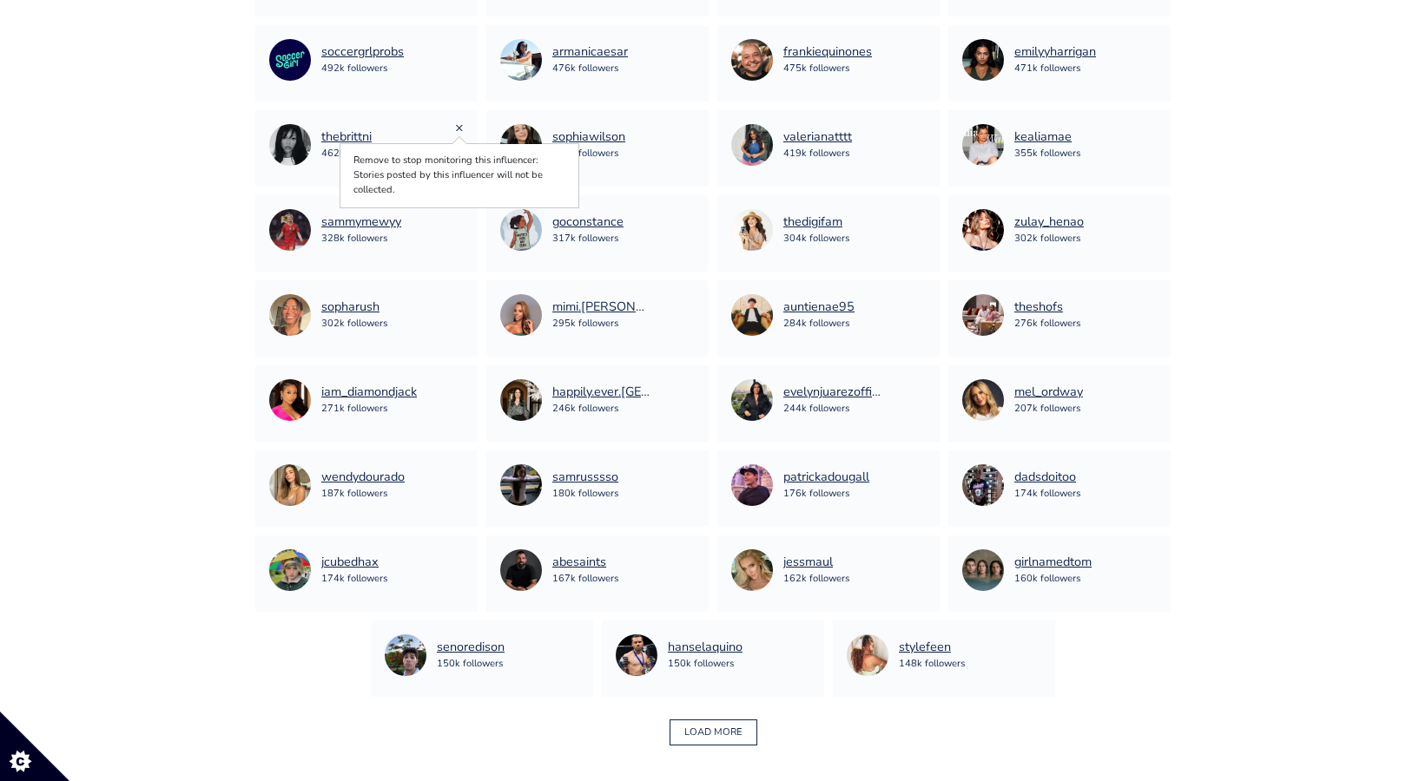
click at [457, 129] on link "×" at bounding box center [459, 127] width 9 height 19
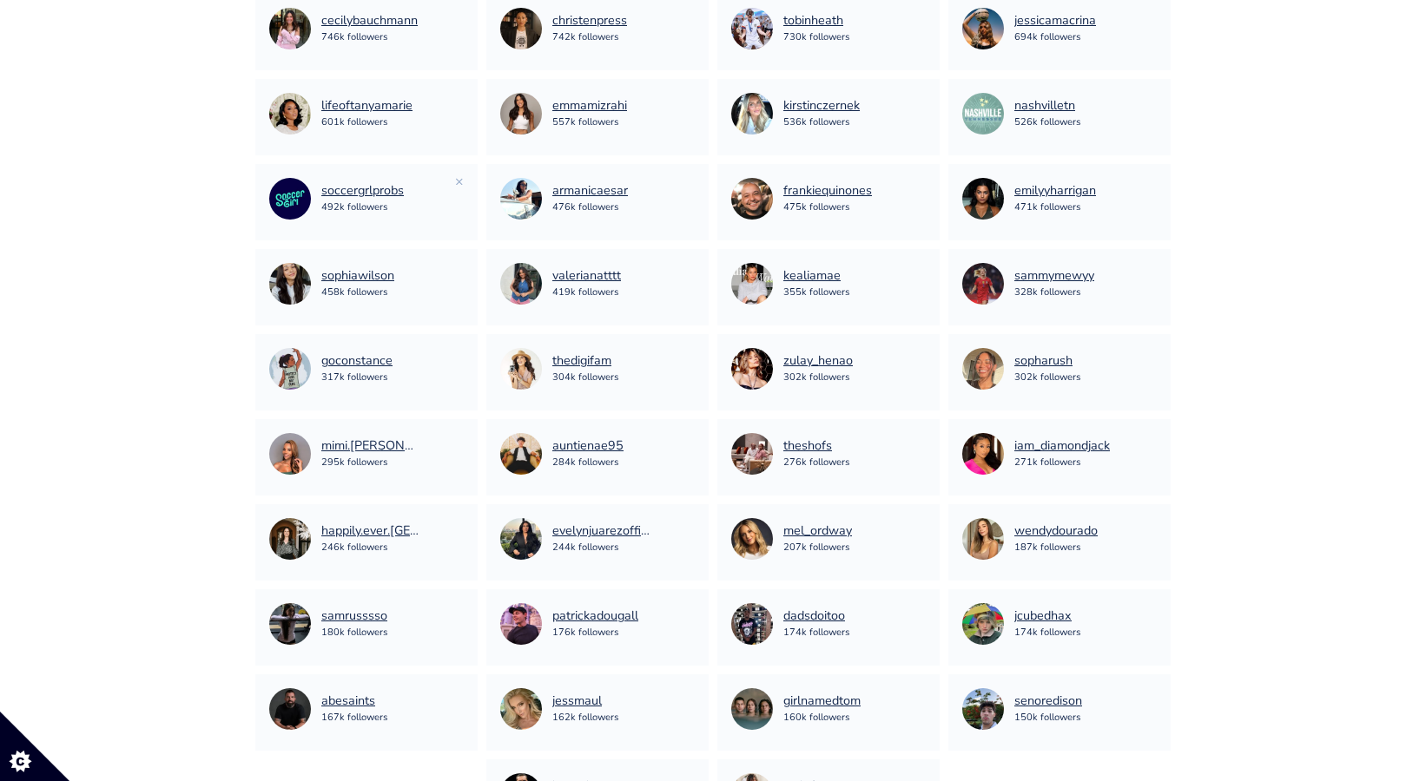
scroll to position [606, 0]
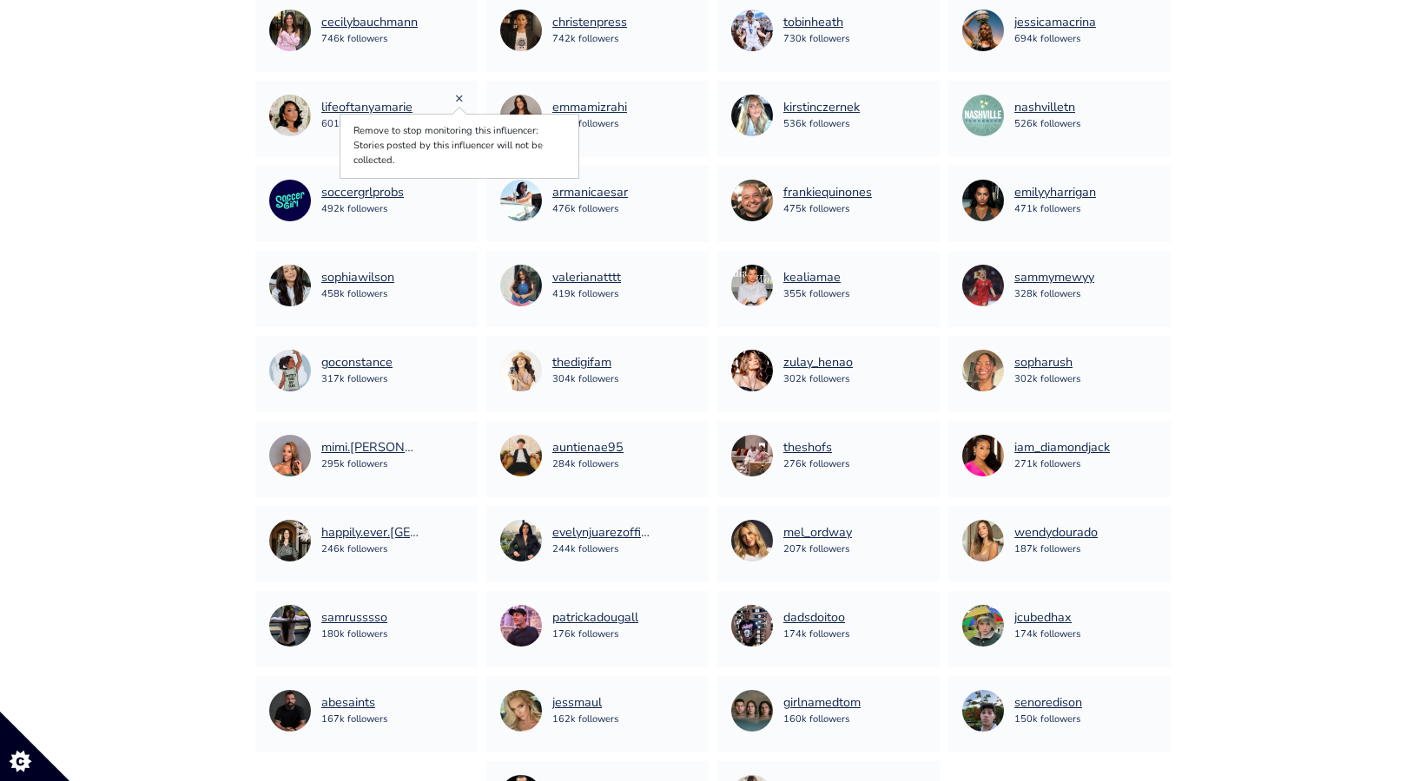
click at [458, 100] on link "×" at bounding box center [459, 98] width 9 height 19
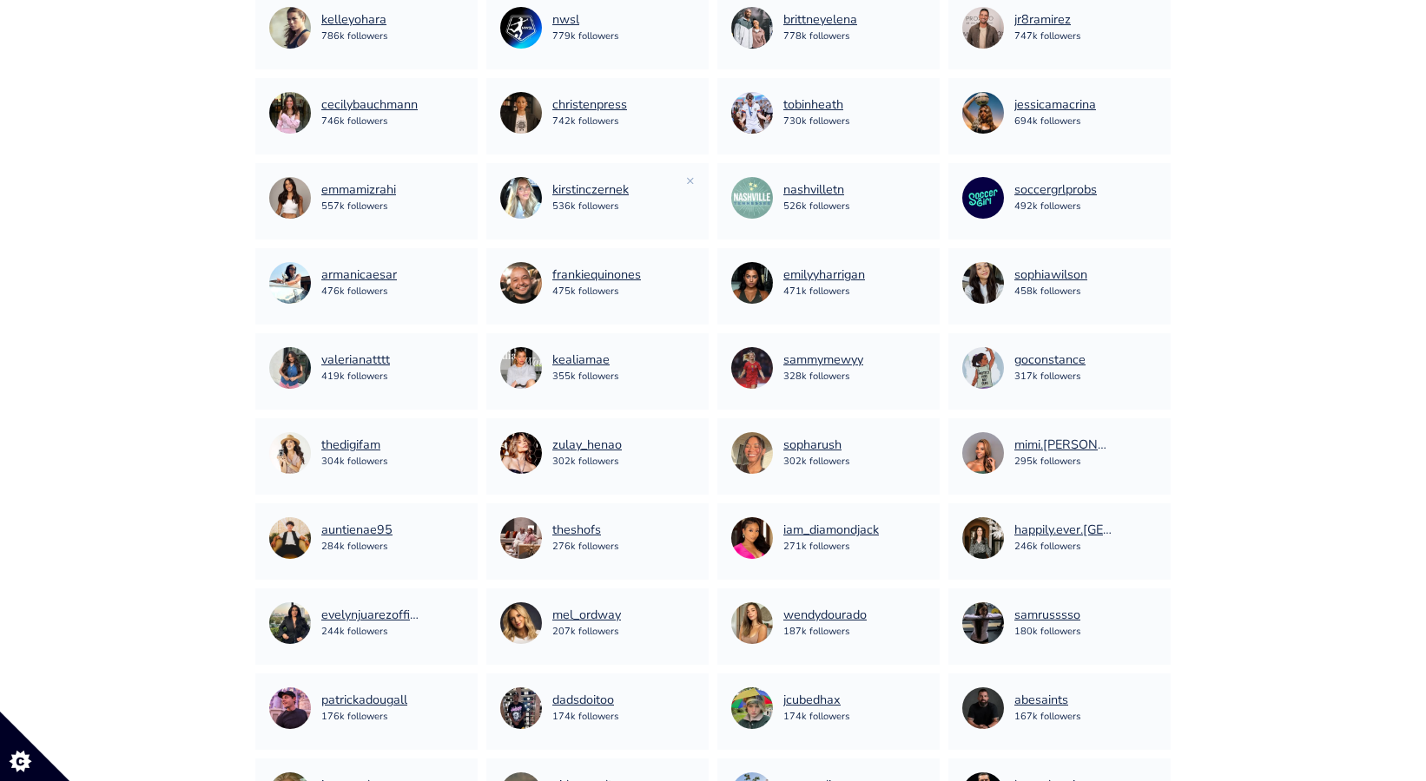
scroll to position [517, 0]
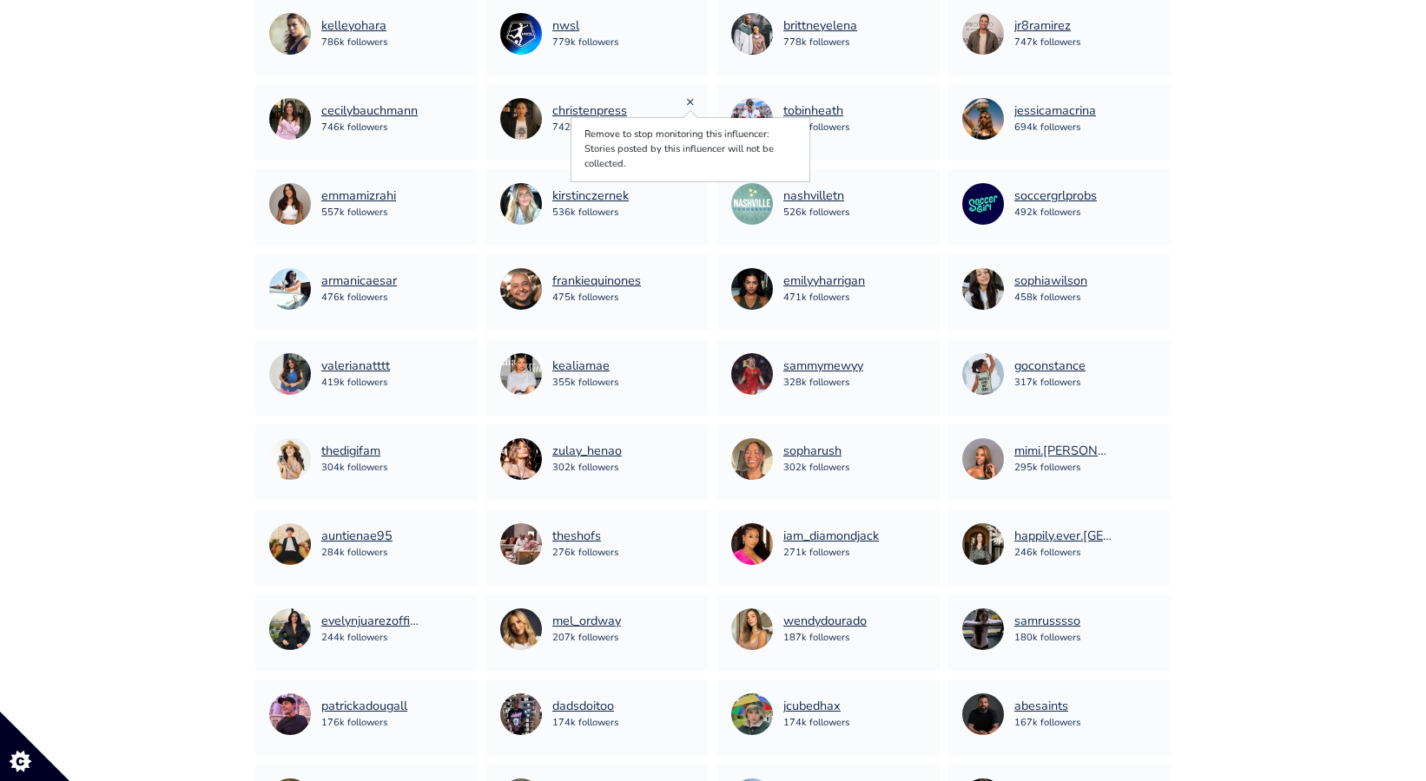
click at [688, 102] on link "×" at bounding box center [690, 101] width 9 height 19
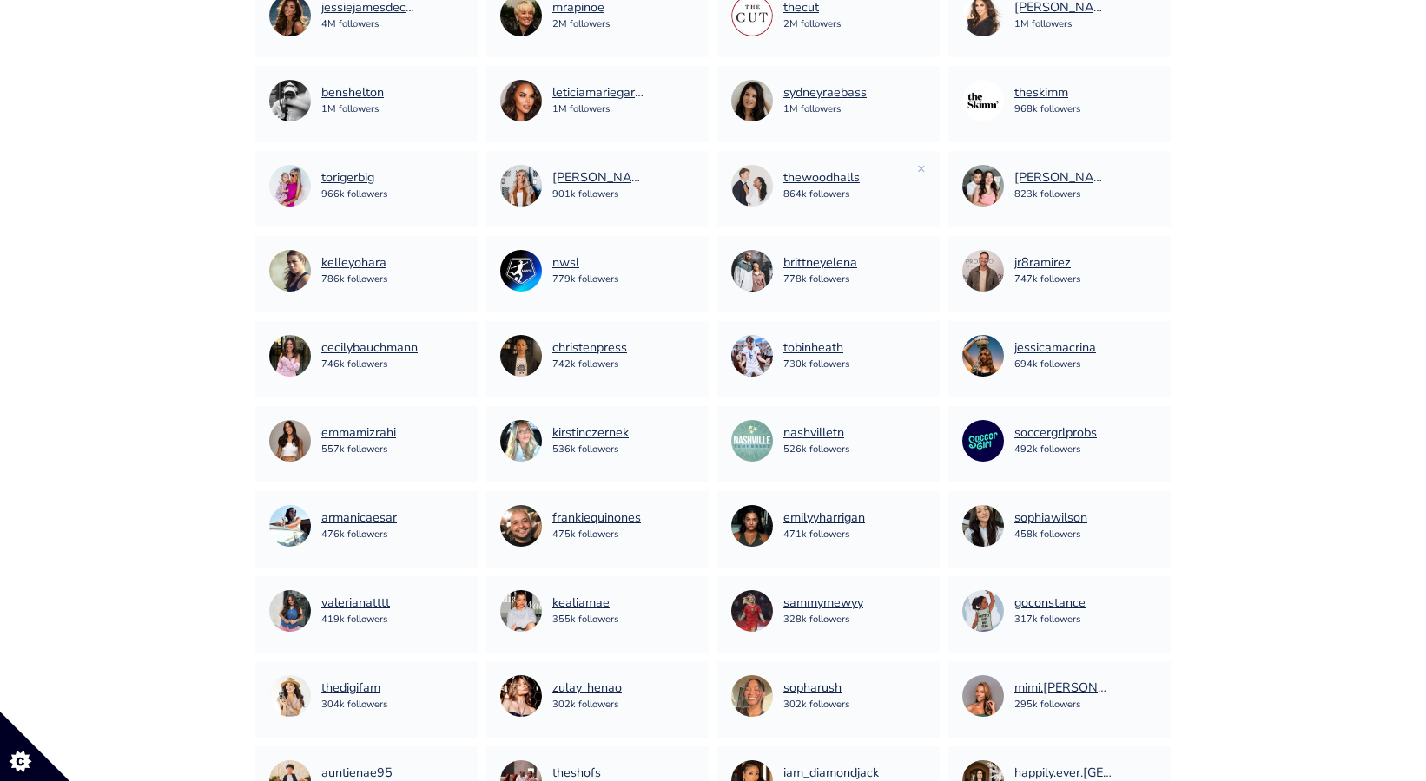
scroll to position [277, 0]
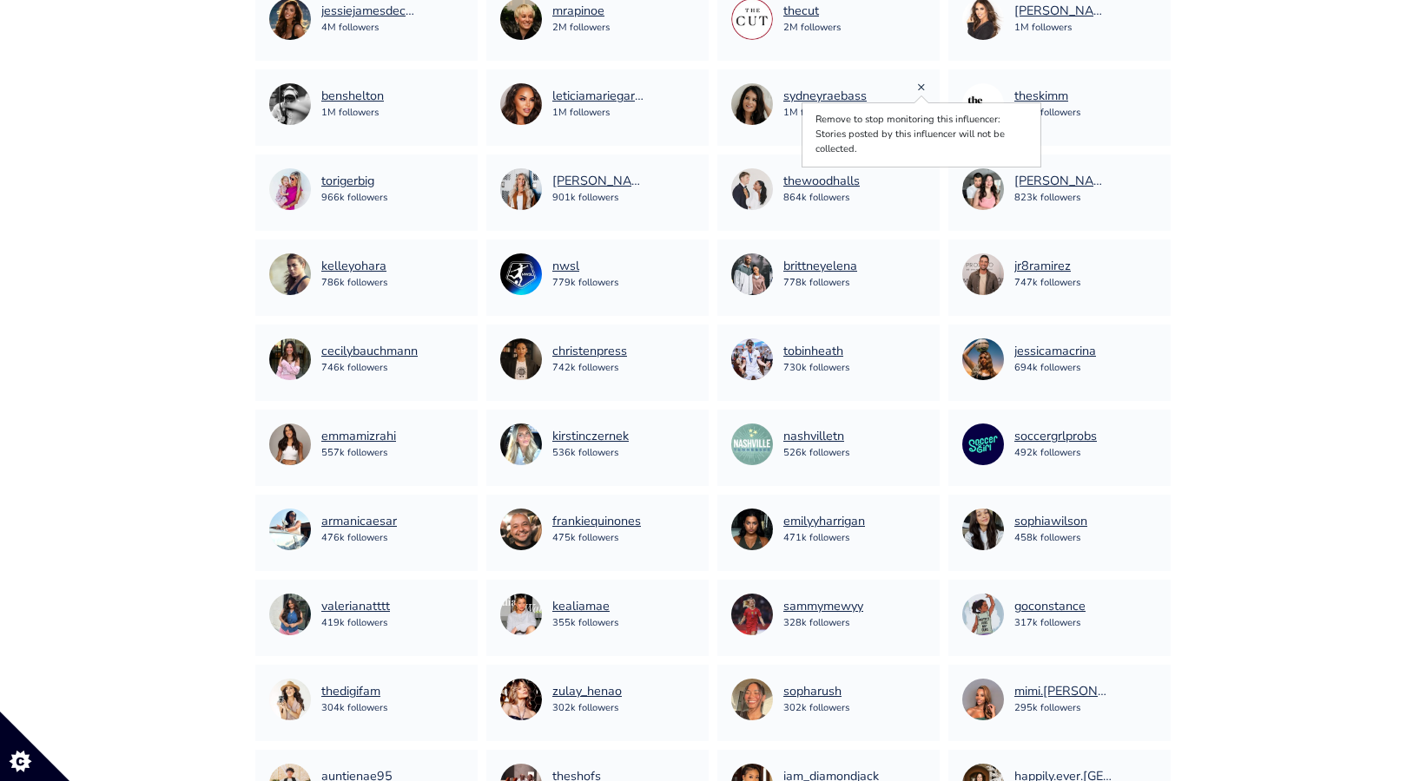
click at [922, 89] on link "×" at bounding box center [921, 86] width 9 height 19
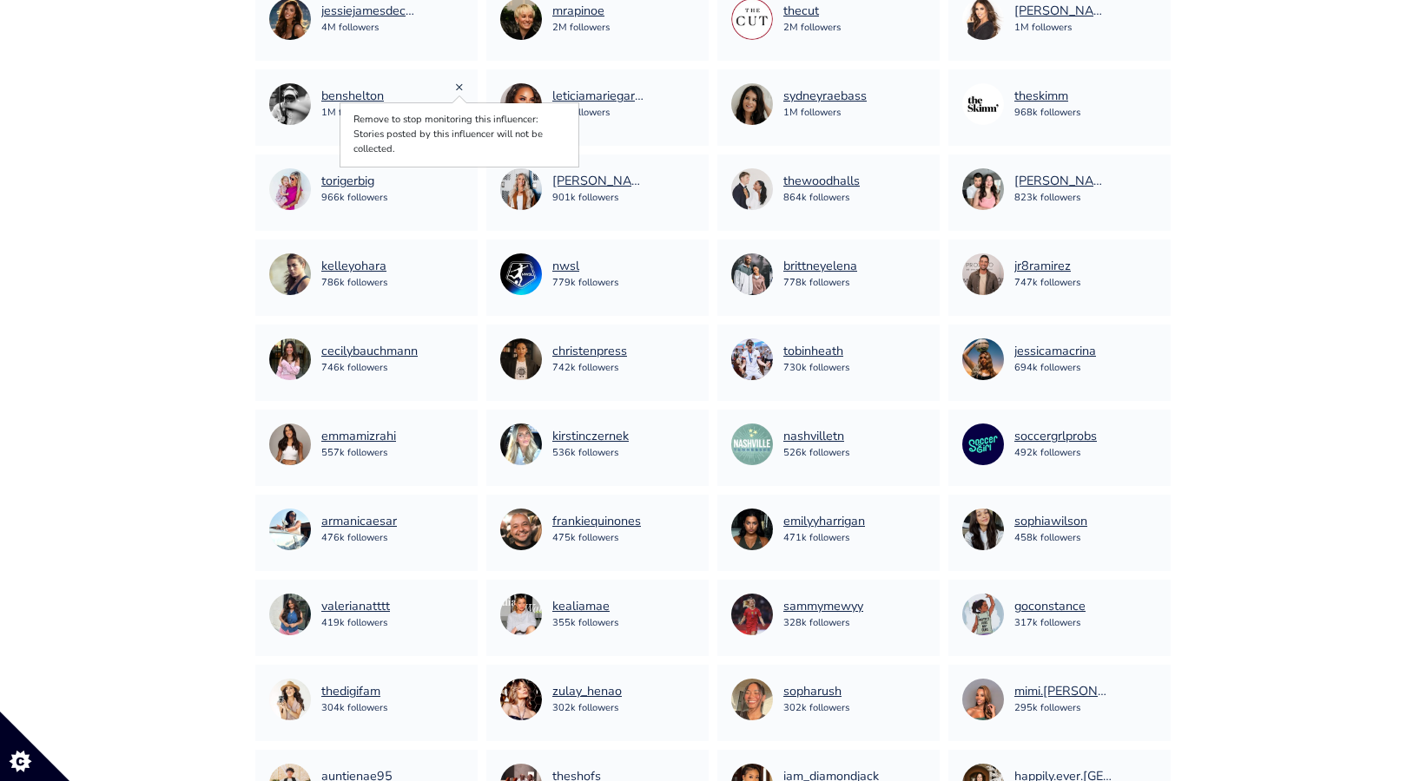
click at [459, 86] on link "×" at bounding box center [459, 86] width 9 height 19
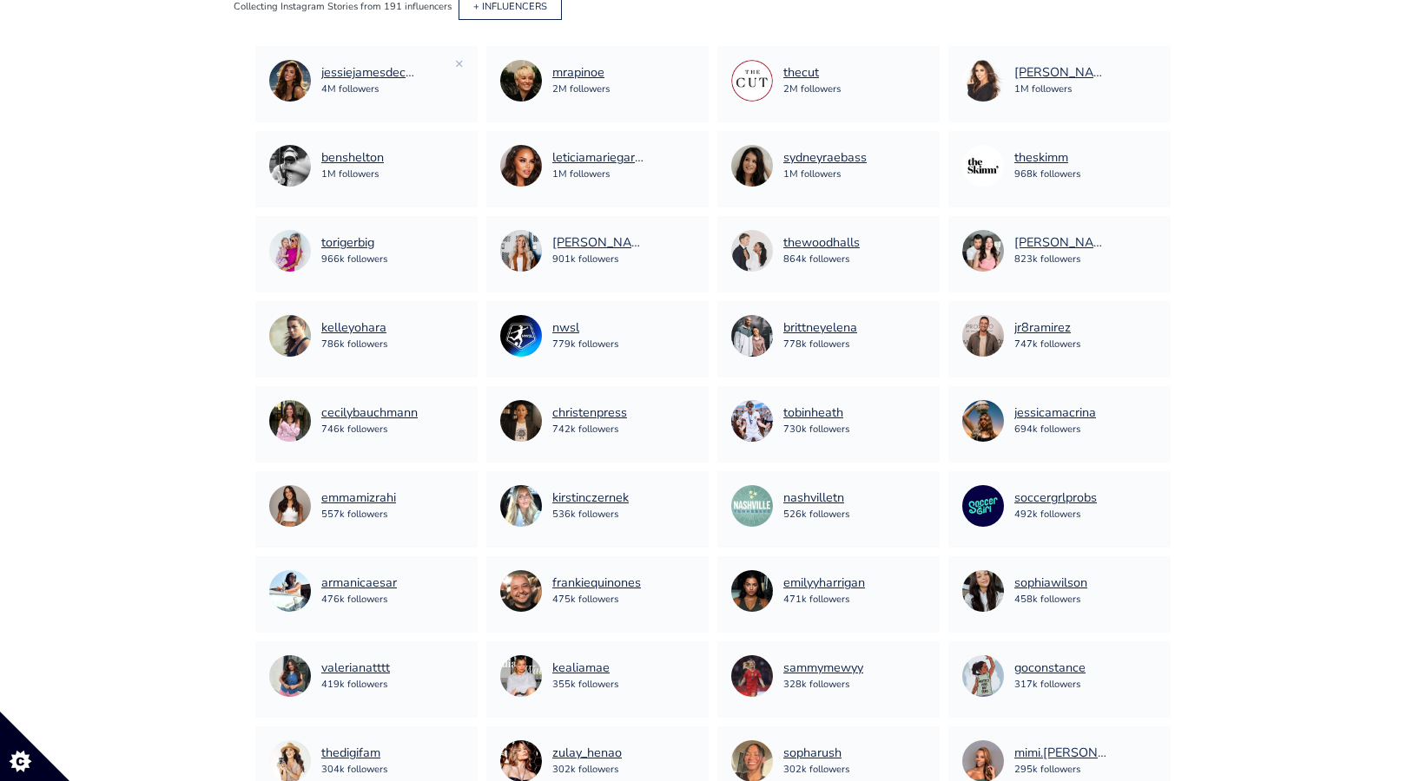
scroll to position [210, 0]
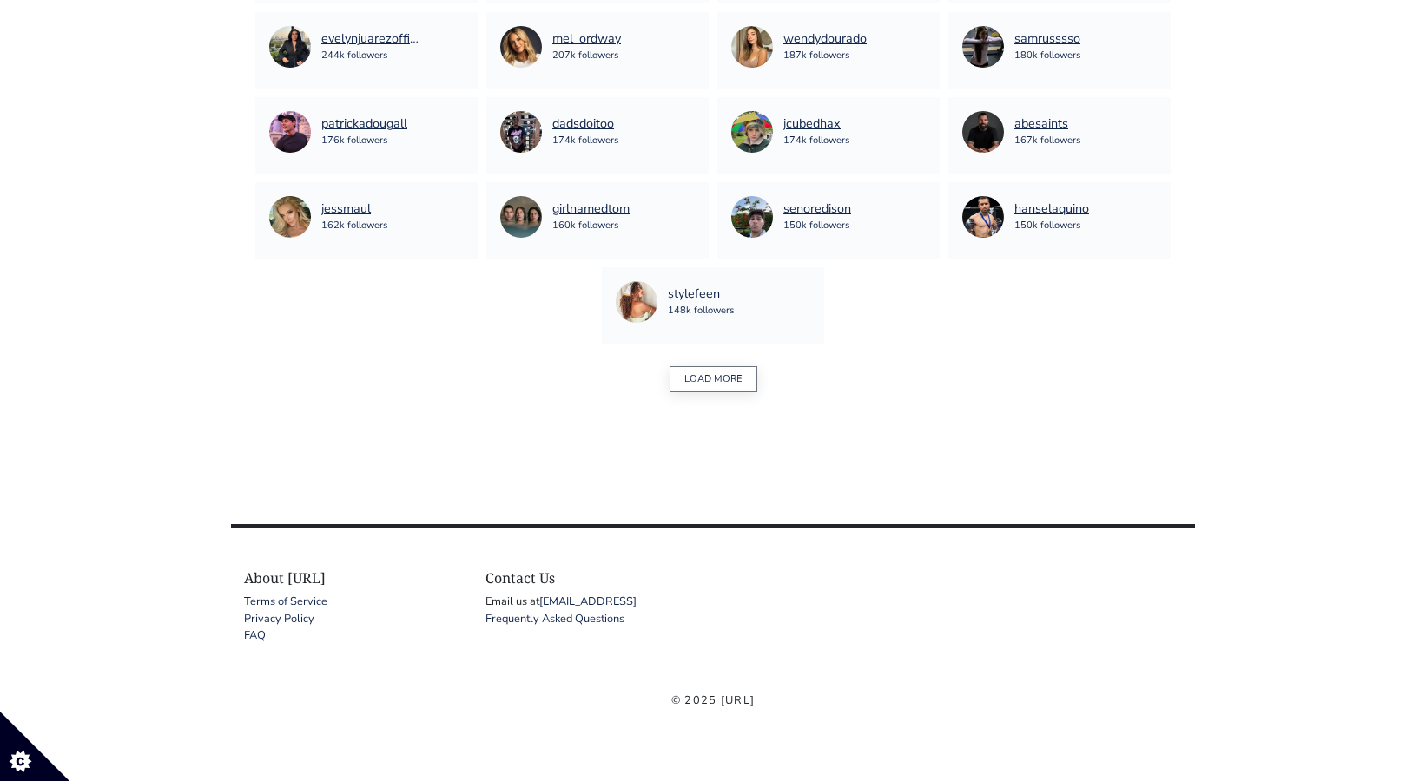
click at [718, 379] on button "LOAD MORE" at bounding box center [713, 379] width 88 height 27
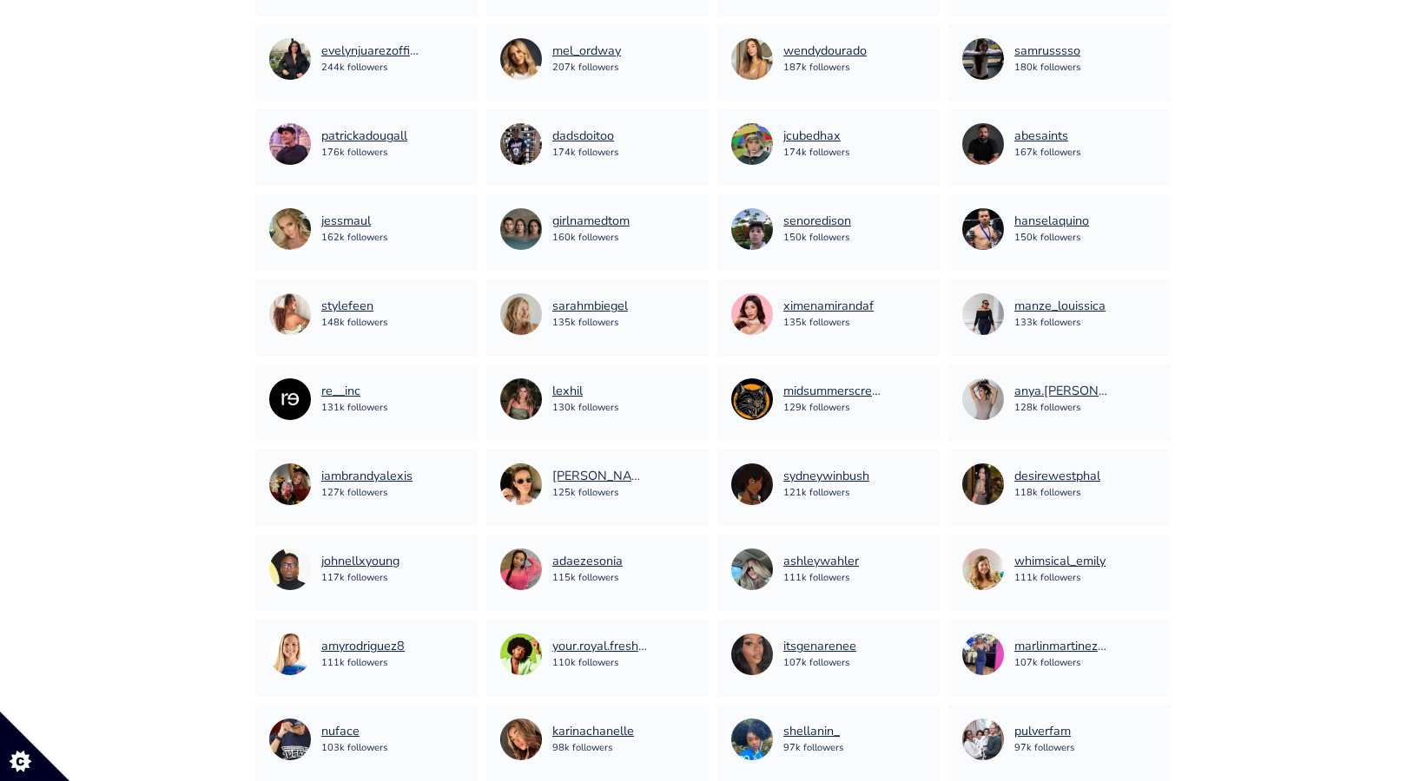
scroll to position [1100, 0]
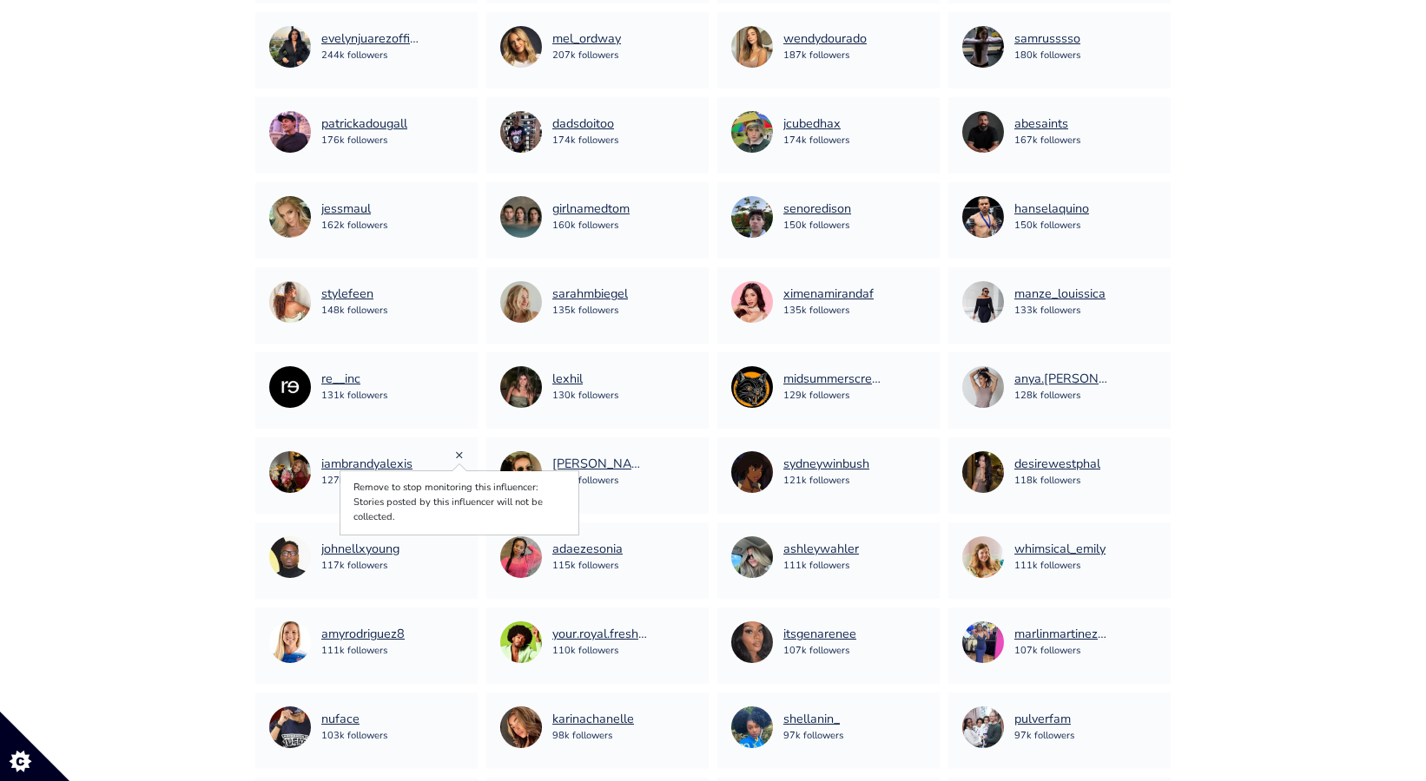
click at [457, 457] on link "×" at bounding box center [459, 454] width 9 height 19
click at [695, 457] on div "samanthadroke 125k followers ×" at bounding box center [597, 476] width 222 height 76
click at [691, 457] on link "×" at bounding box center [690, 454] width 9 height 19
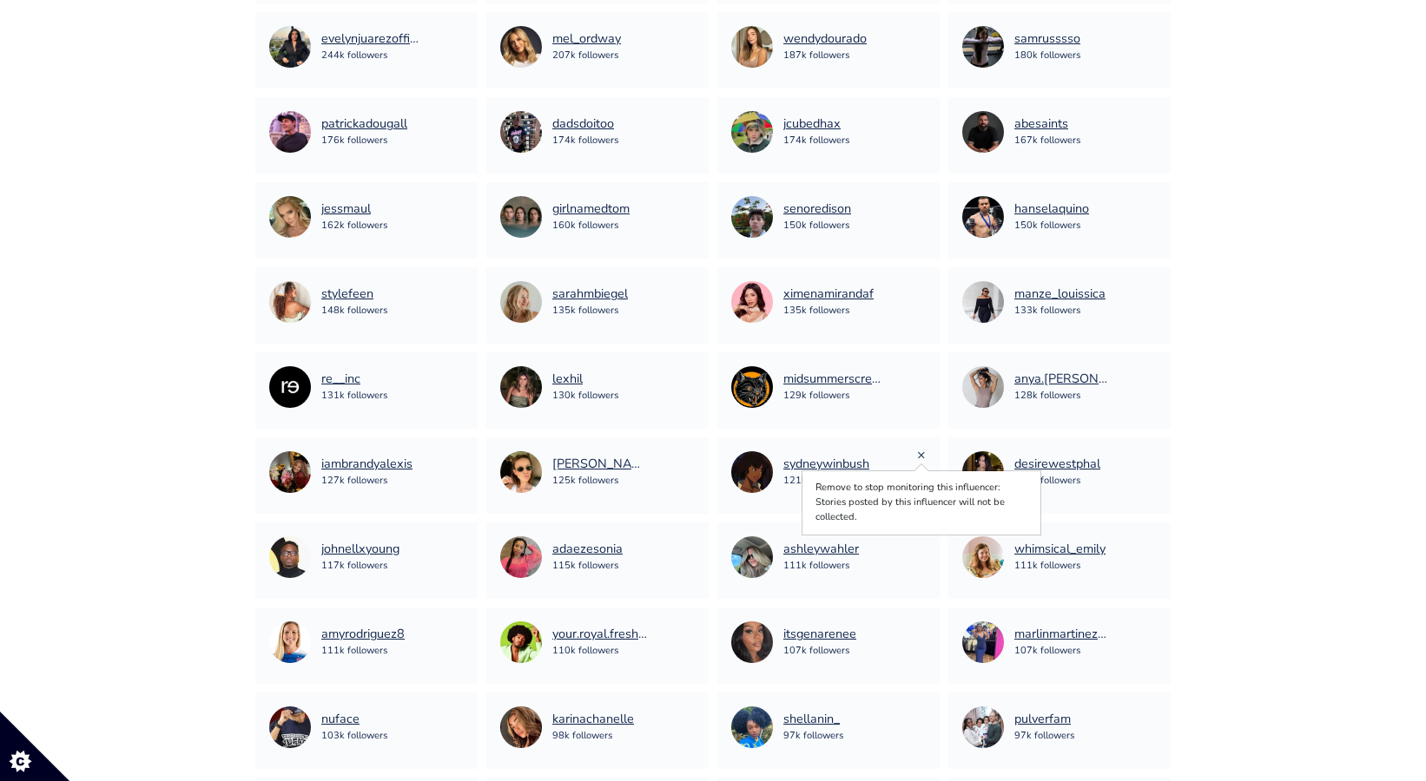
click at [919, 453] on link "×" at bounding box center [921, 454] width 9 height 19
